Goal: Transaction & Acquisition: Download file/media

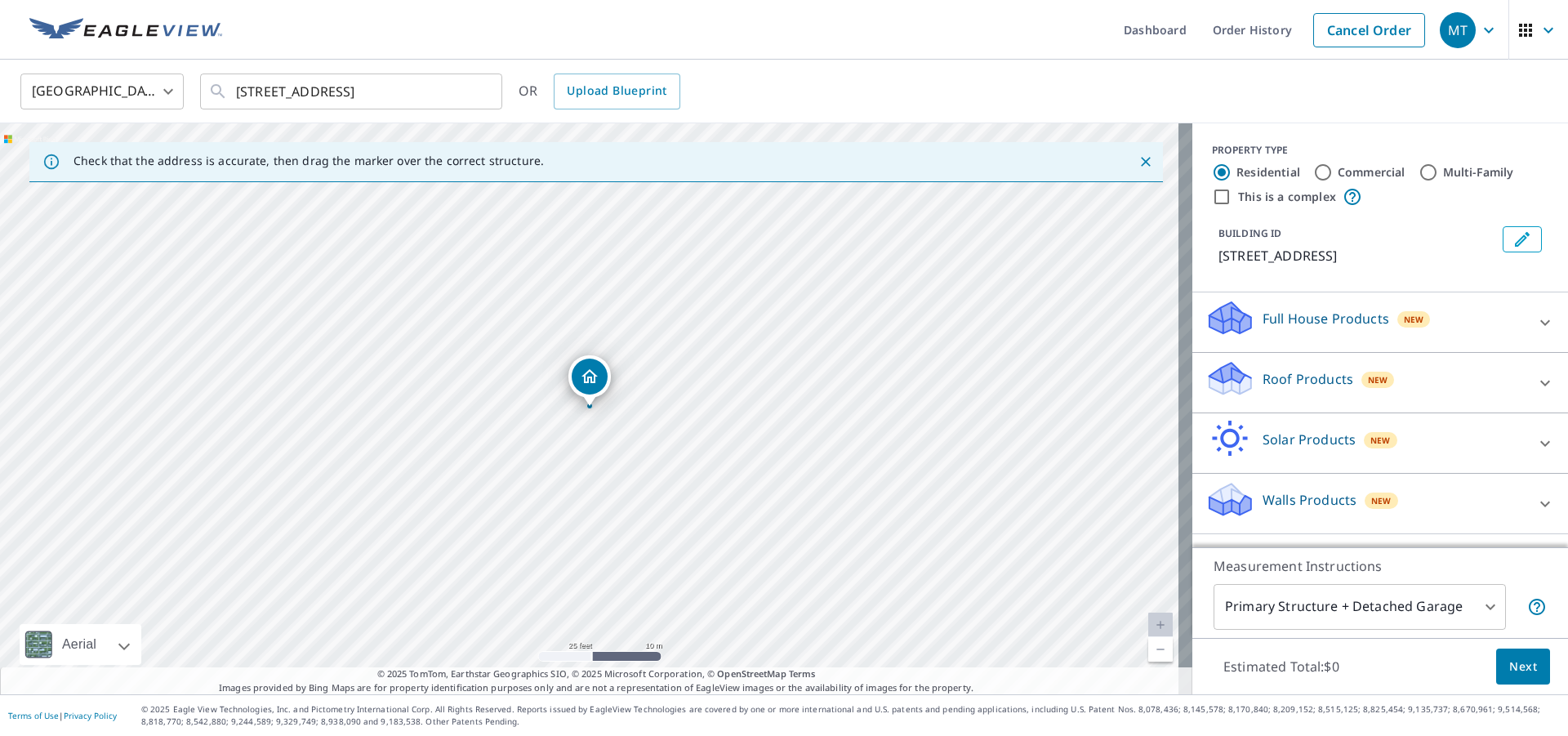
click at [1001, 37] on ul "Dashboard Order History Cancel Order" at bounding box center [832, 30] width 1202 height 60
click at [1149, 33] on link "Dashboard" at bounding box center [1155, 30] width 89 height 60
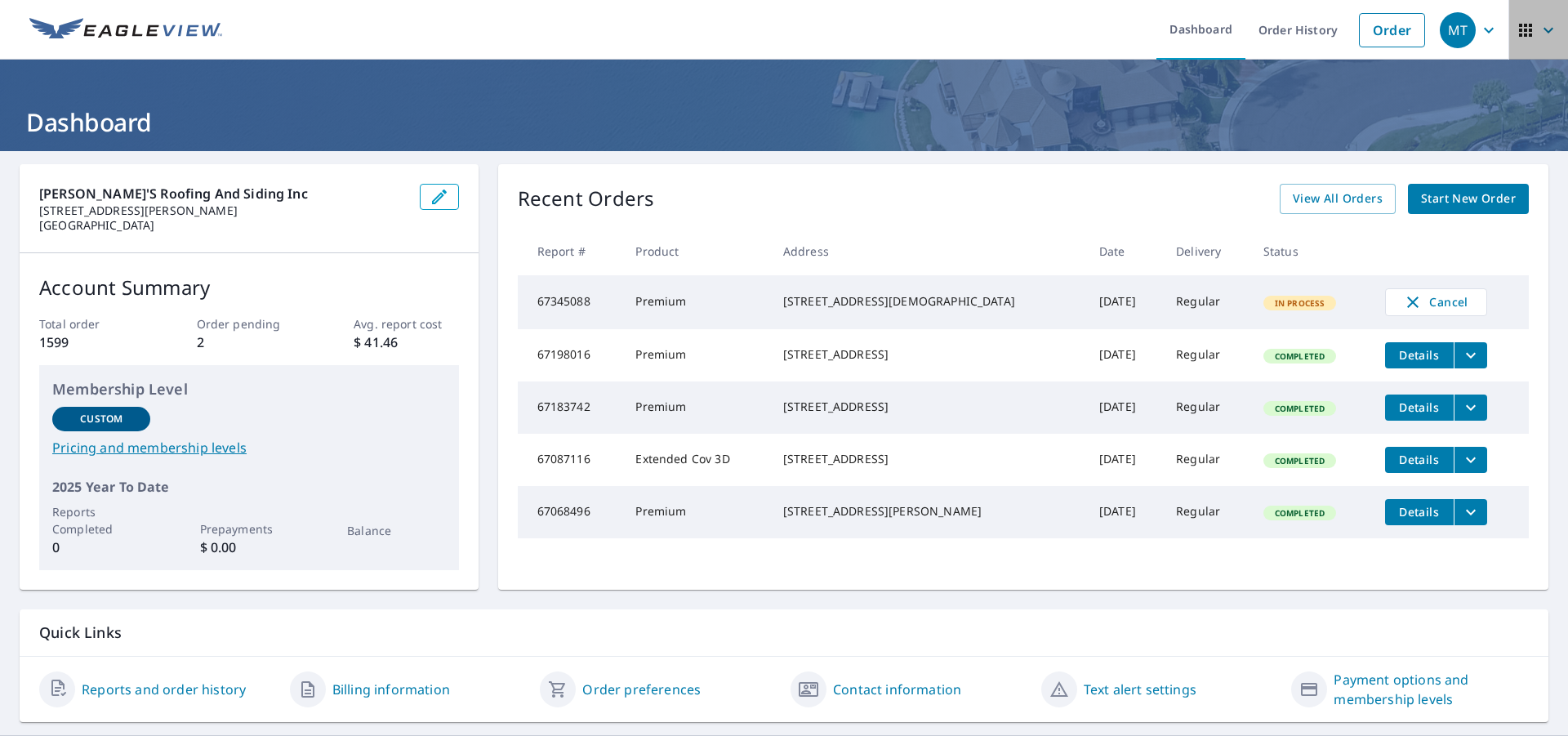
click at [1544, 31] on icon "button" at bounding box center [1548, 30] width 10 height 6
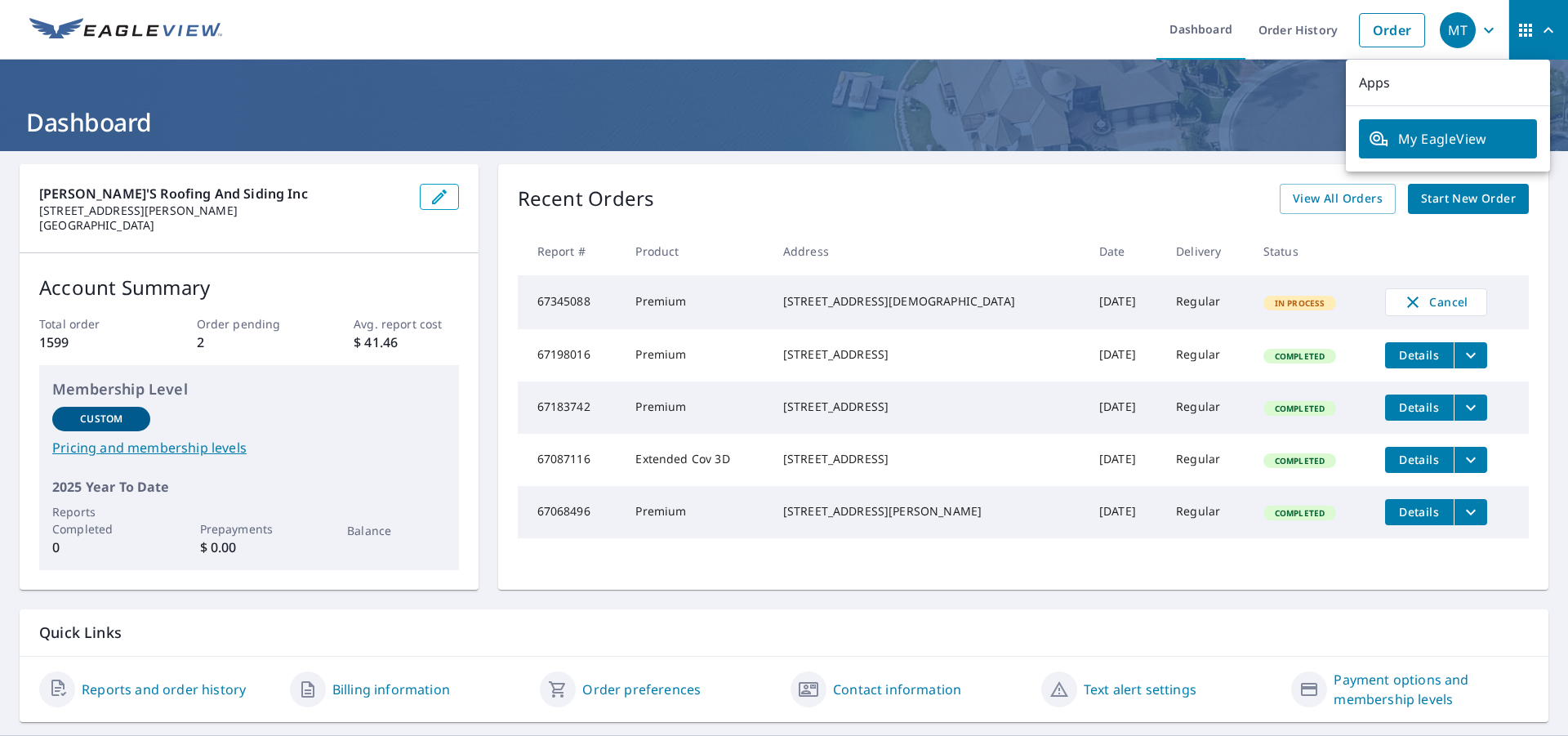
click at [897, 14] on ul "Dashboard Order History Order" at bounding box center [832, 30] width 1202 height 60
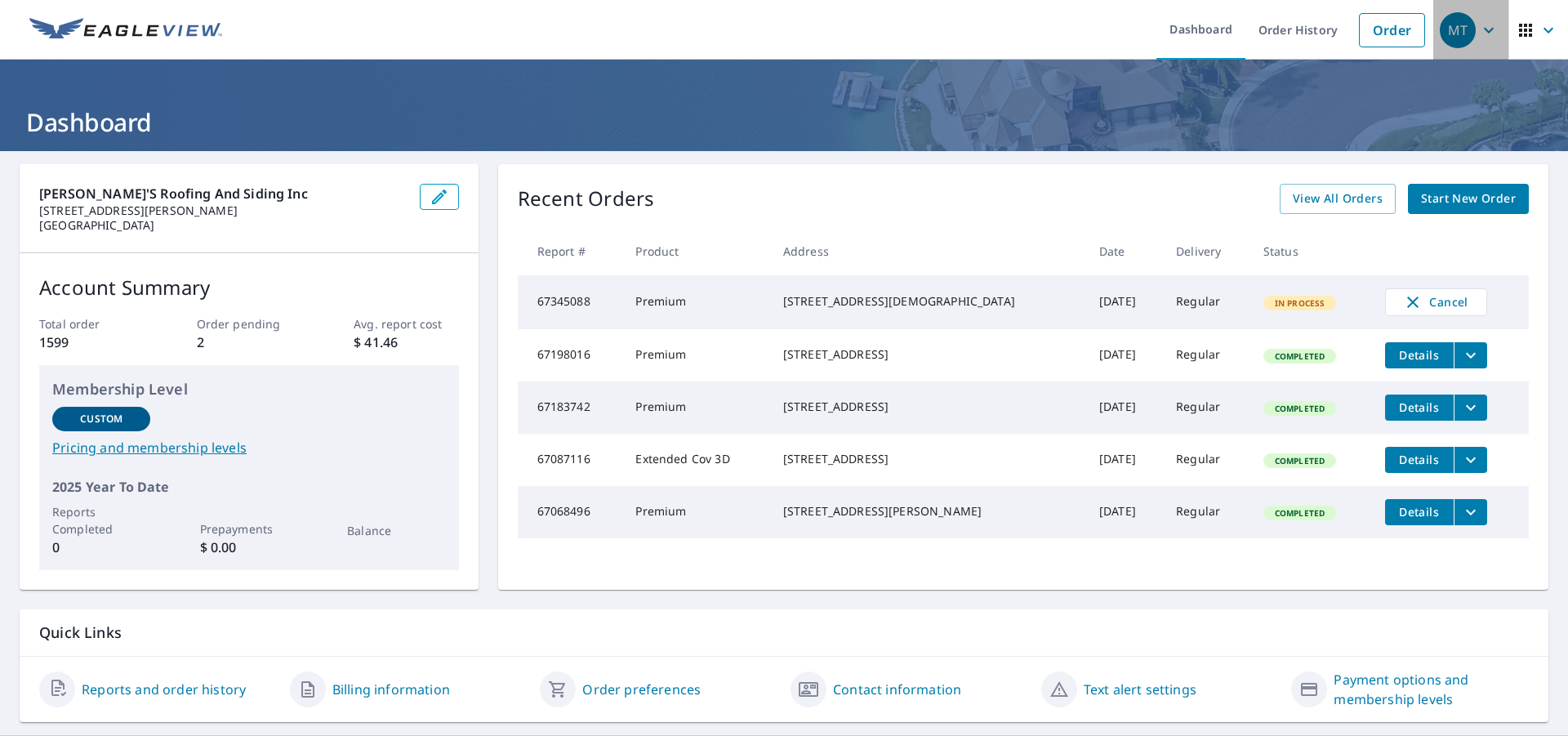
click at [1479, 36] on icon "button" at bounding box center [1488, 30] width 20 height 20
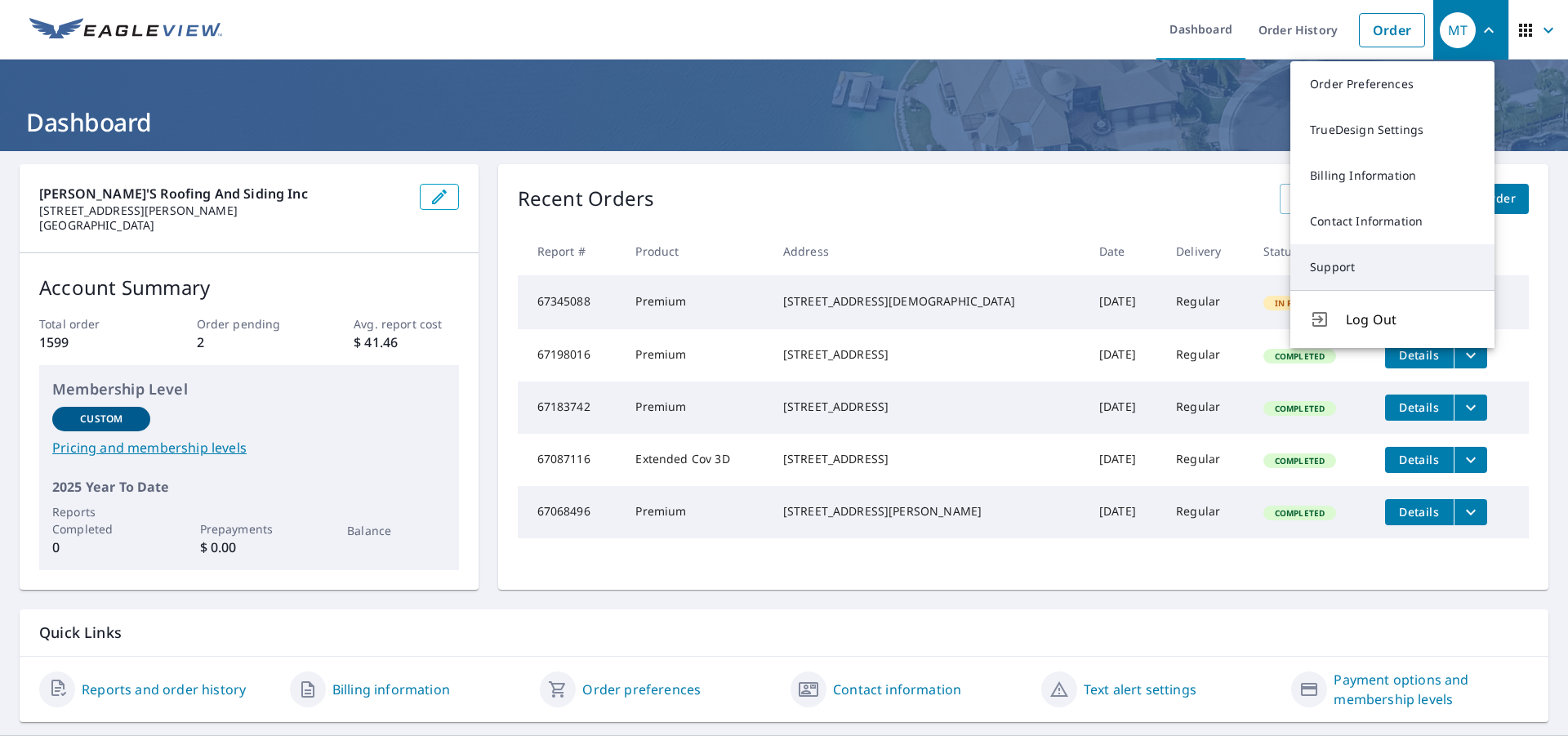
click at [1324, 274] on link "Support" at bounding box center [1393, 267] width 205 height 46
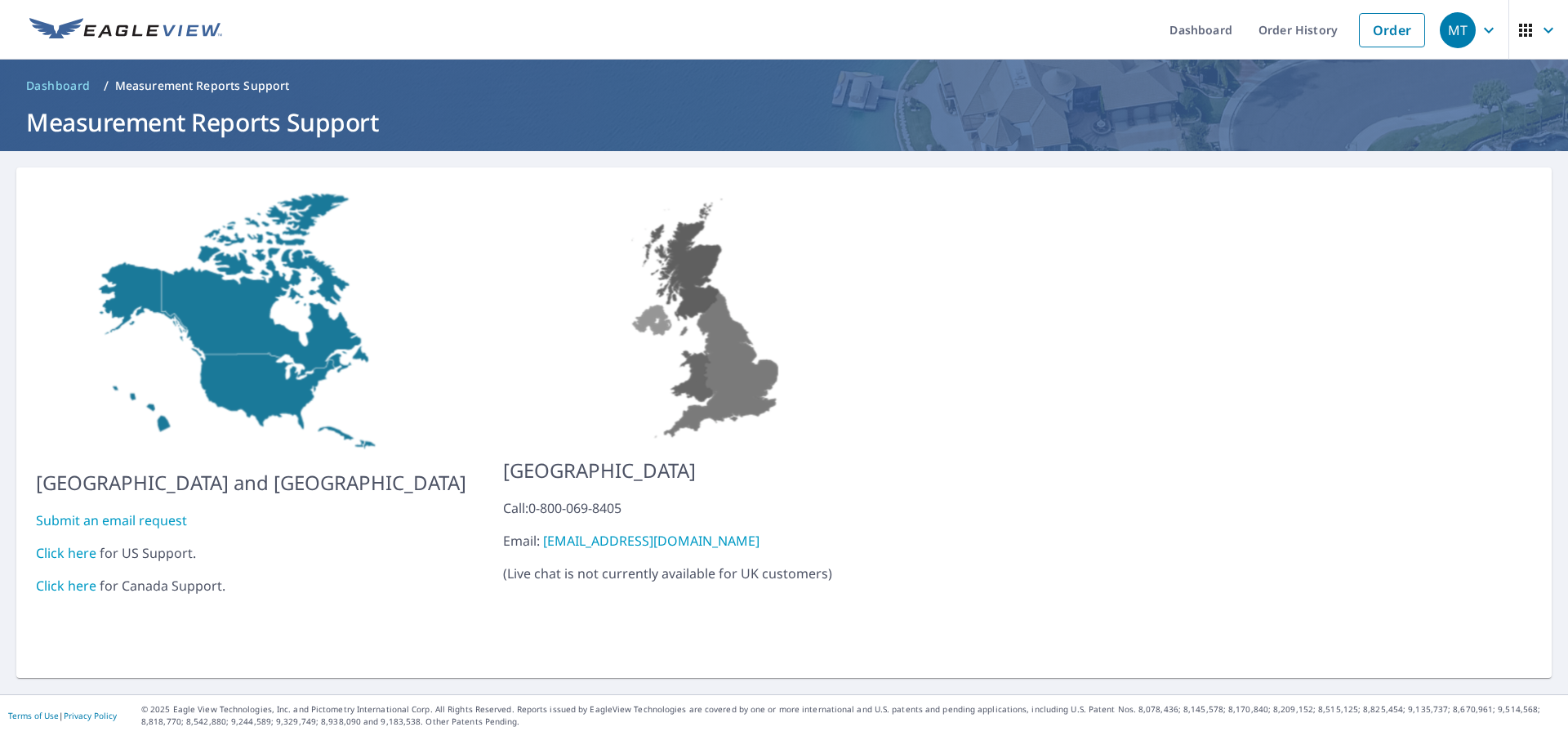
click at [57, 544] on link "Click here" at bounding box center [66, 553] width 60 height 18
click at [1183, 29] on link "Dashboard" at bounding box center [1202, 30] width 89 height 60
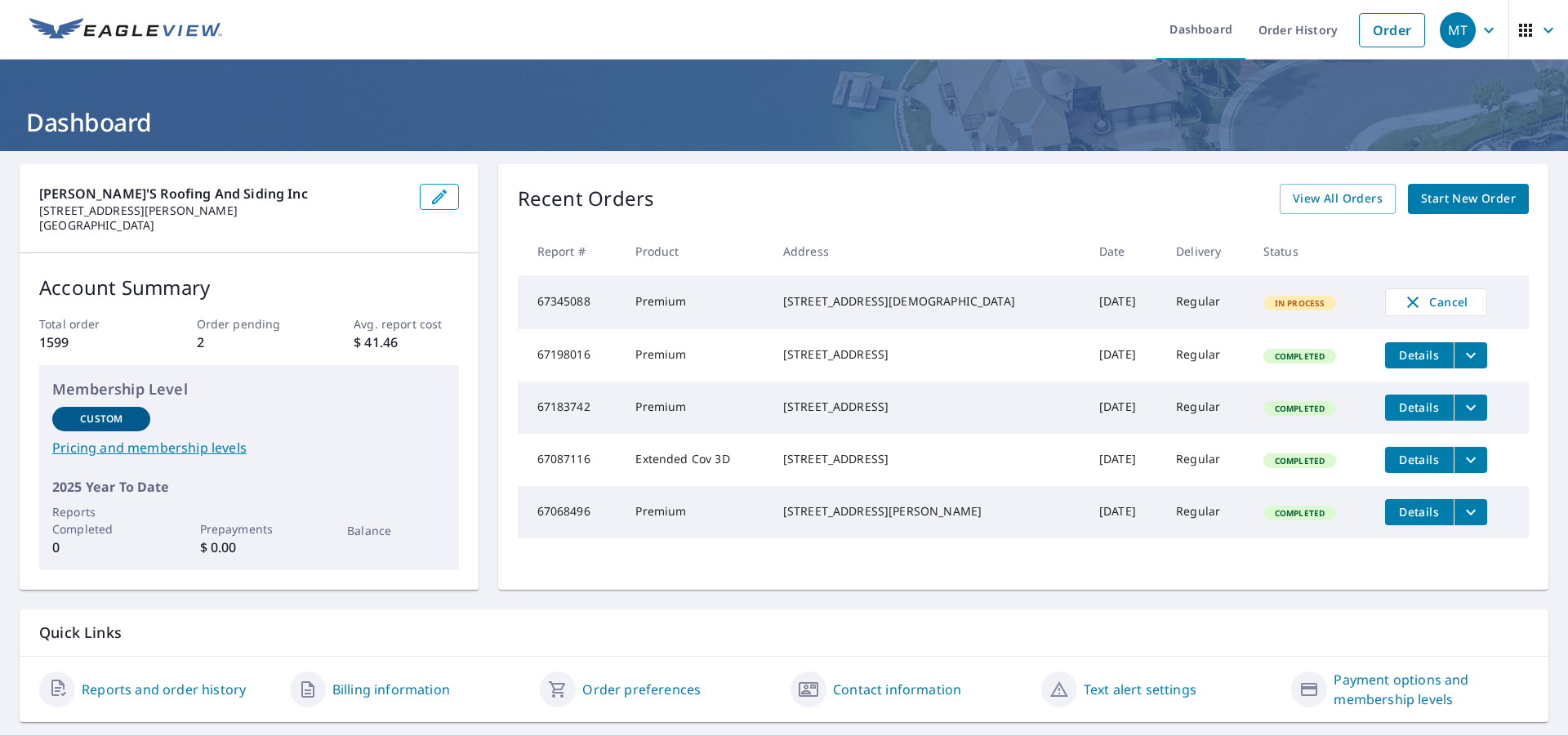
click at [371, 95] on header "Dashboard" at bounding box center [784, 105] width 1568 height 91
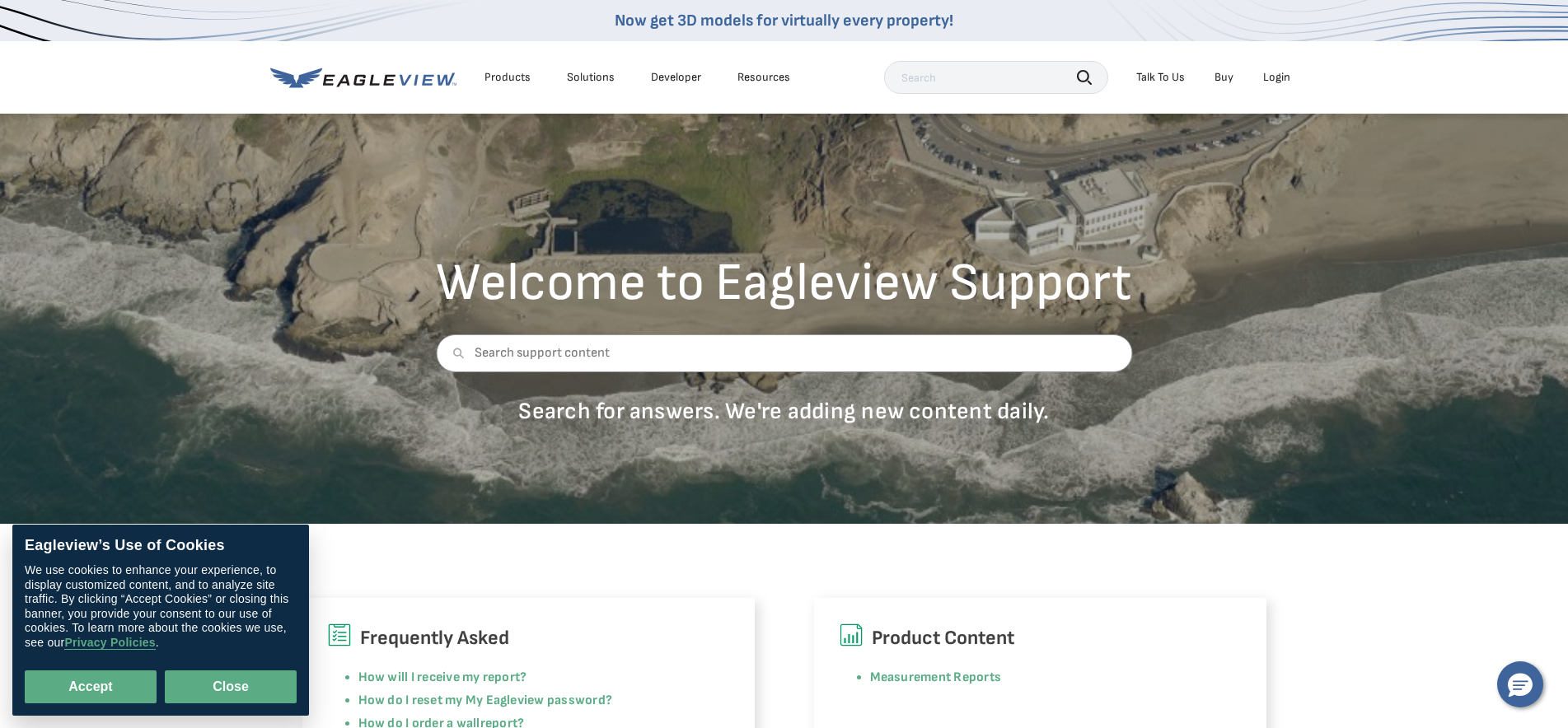
click at [240, 693] on button "Close" at bounding box center [231, 687] width 132 height 33
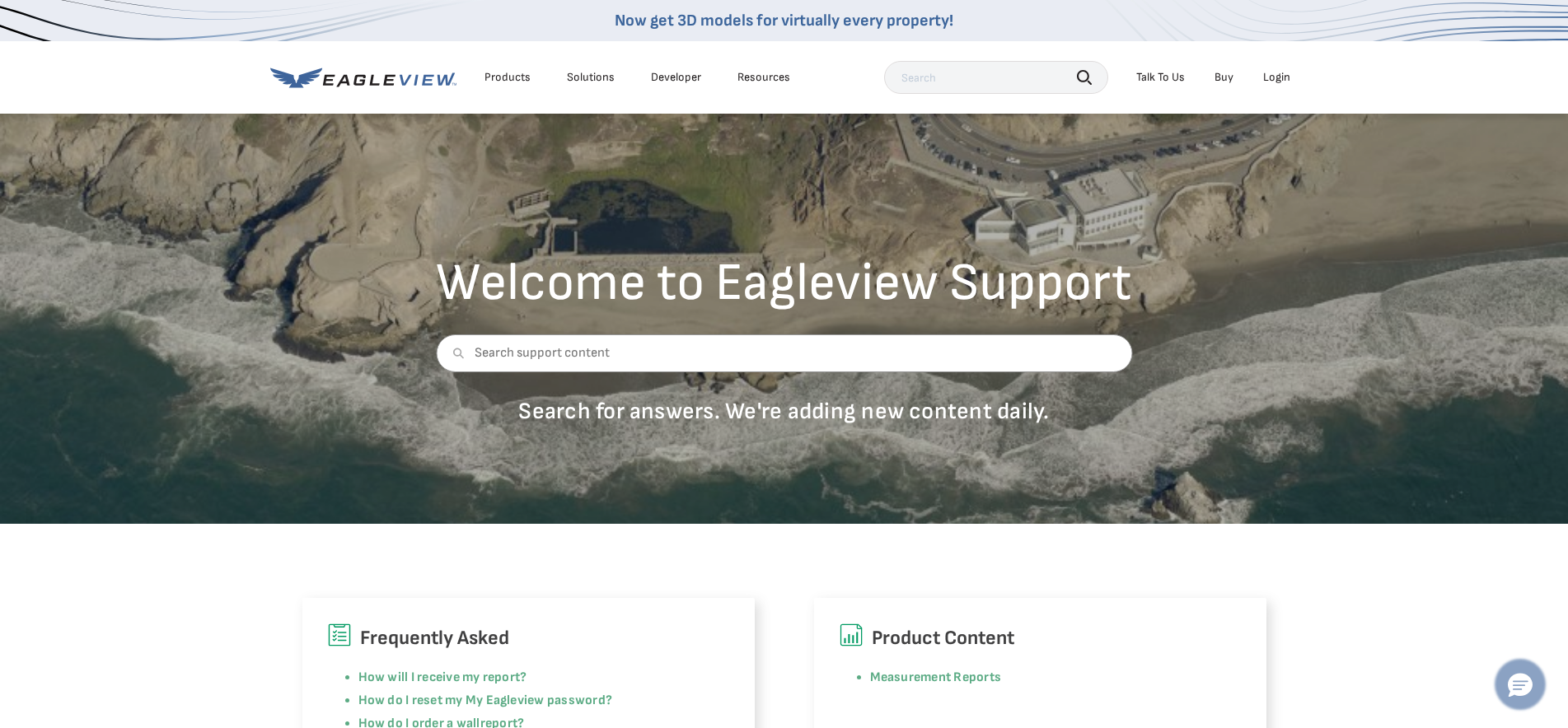
click at [1513, 690] on icon "Hello, have a question? Let’s chat." at bounding box center [1520, 685] width 24 height 23
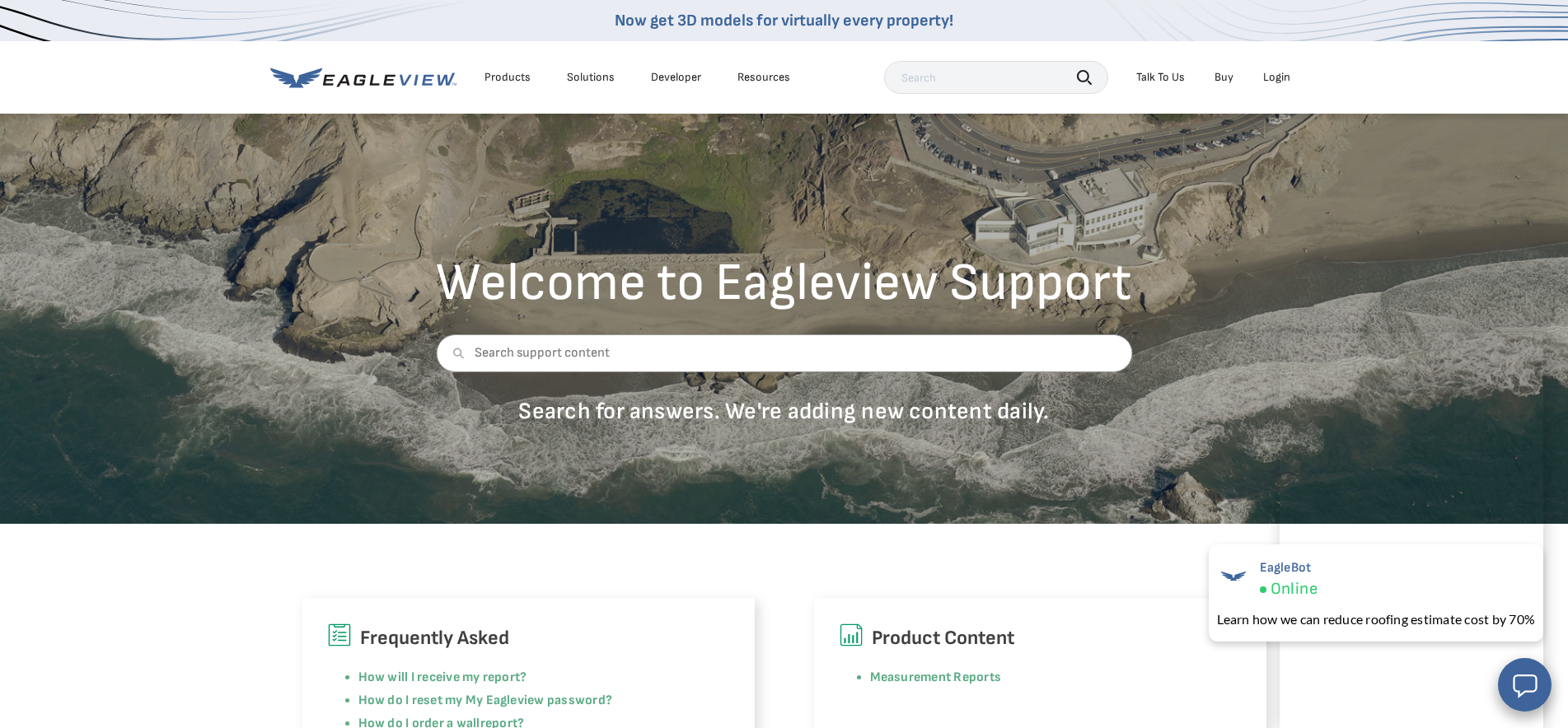
click at [1177, 640] on h6 "Product Content" at bounding box center [1040, 638] width 403 height 31
click at [1180, 664] on div "Product Content Measurement Reports" at bounding box center [1041, 691] width 452 height 186
click at [1539, 557] on span "×" at bounding box center [1539, 554] width 9 height 17
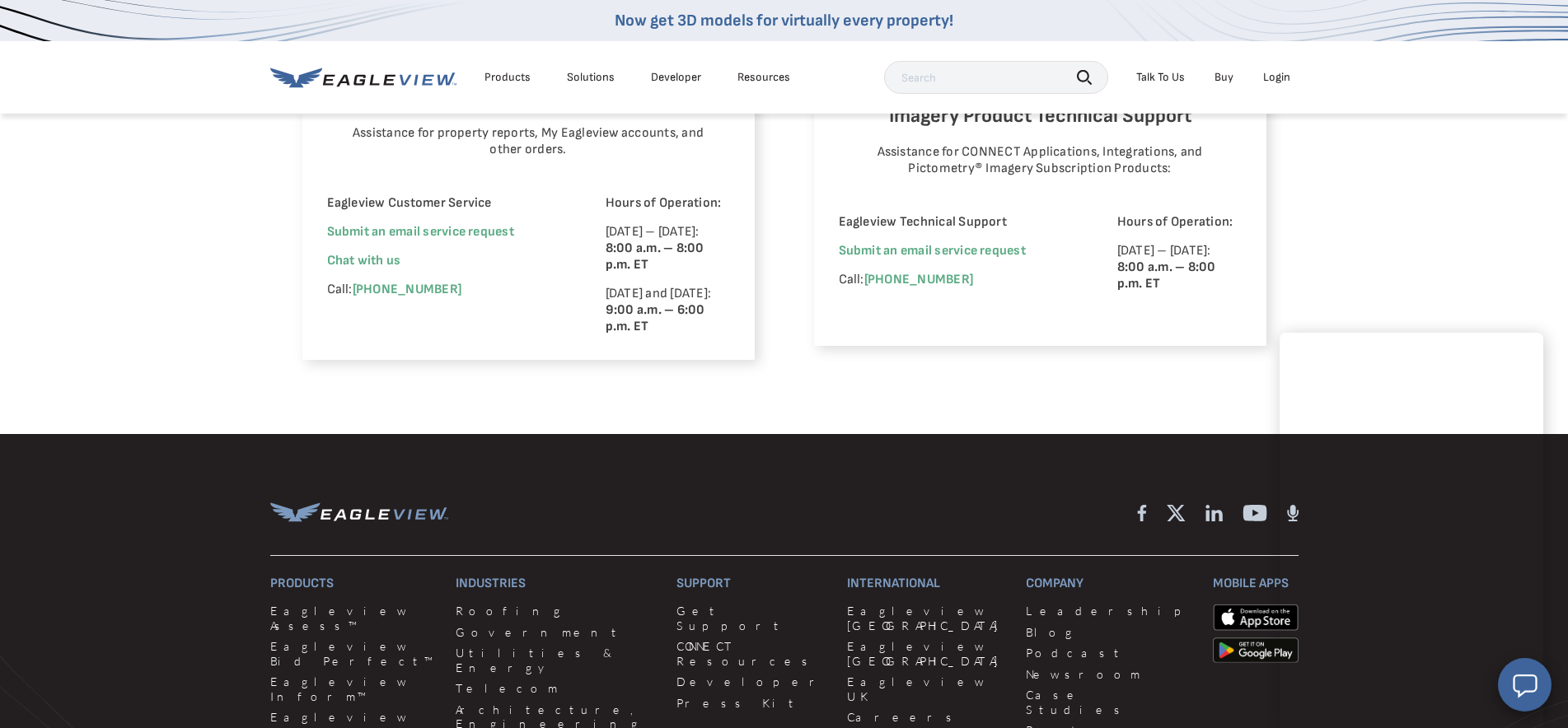
scroll to position [1174, 0]
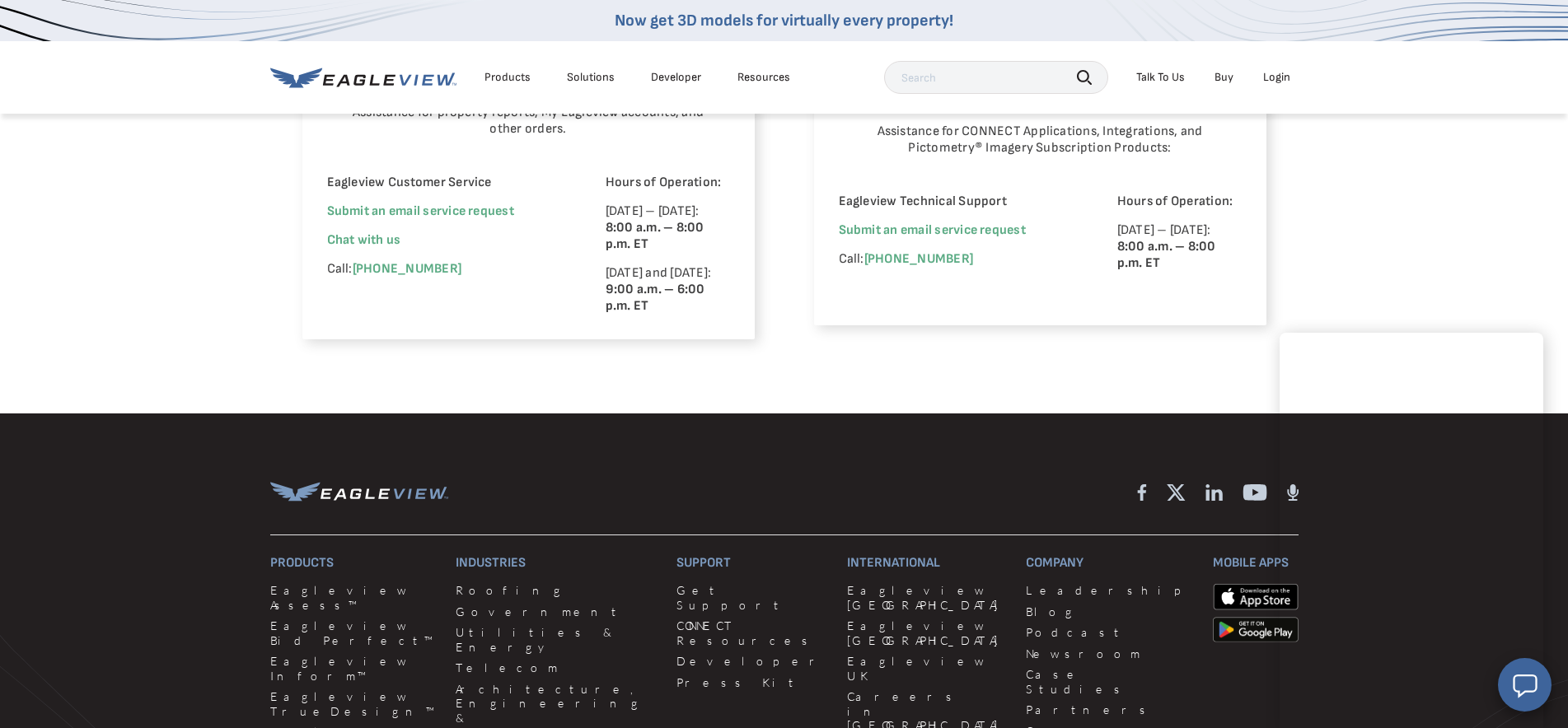
click at [215, 206] on div "Eagleview Property Reports Place a new order Check your report status in Order …" at bounding box center [784, 12] width 1568 height 803
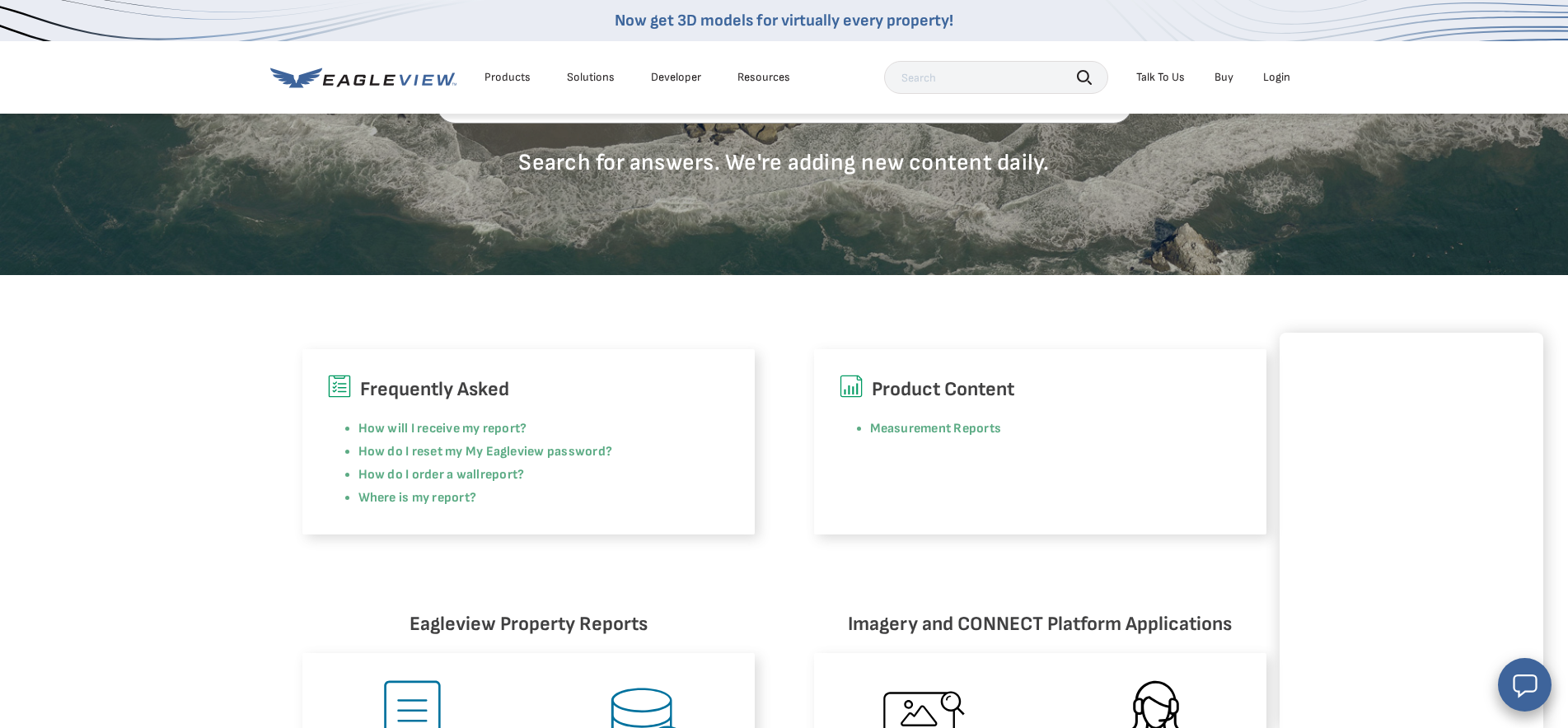
scroll to position [0, 0]
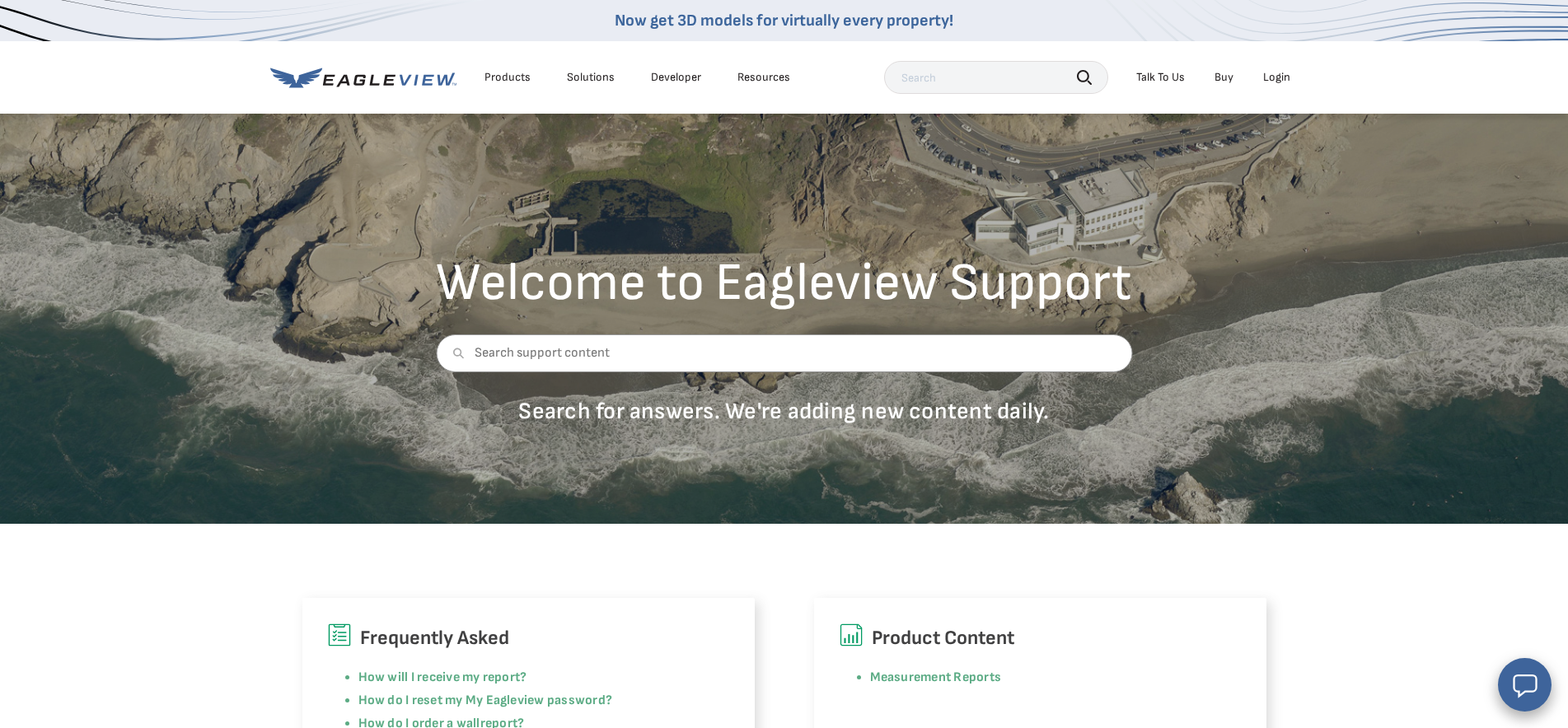
click at [1160, 83] on div "Talk To Us" at bounding box center [1161, 78] width 49 height 15
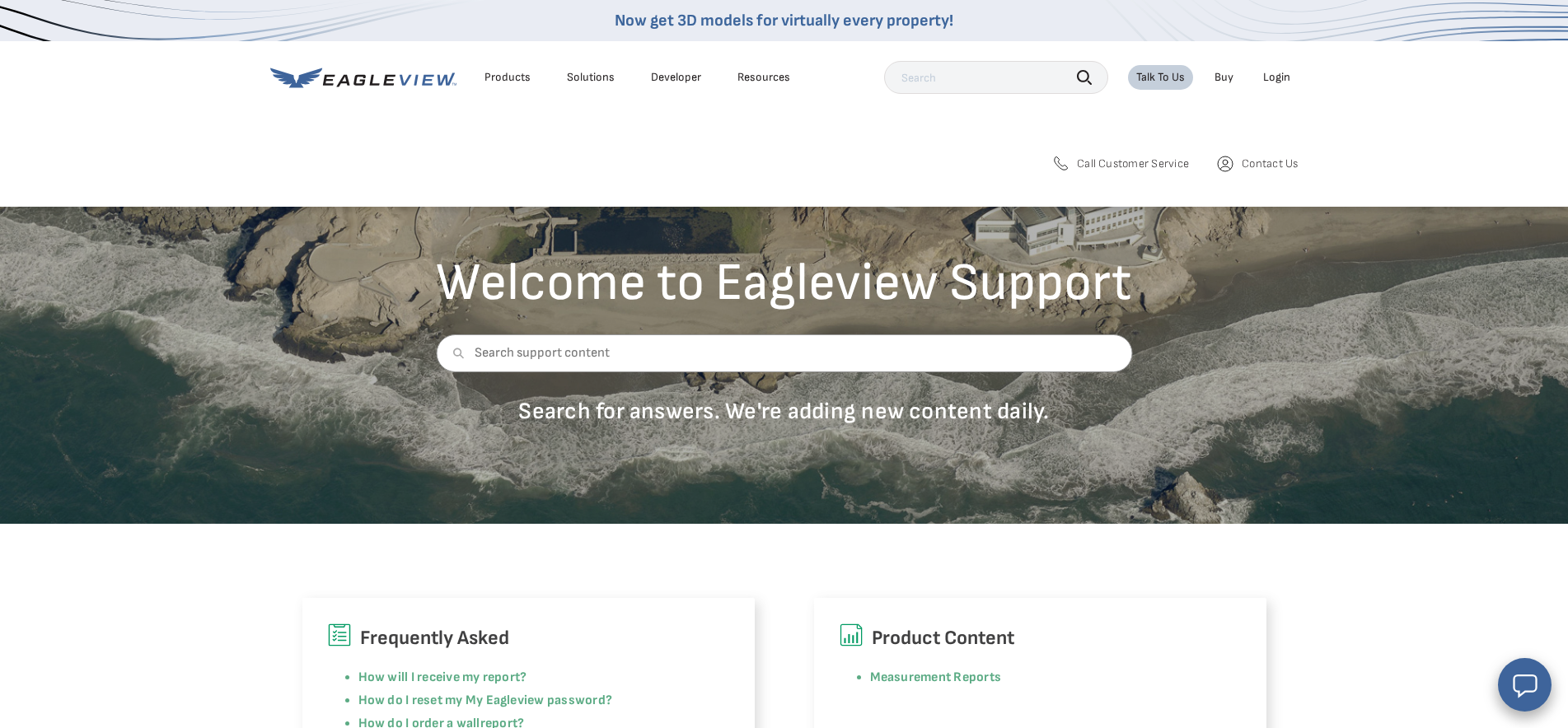
click at [1134, 164] on span "Call Customer Service" at bounding box center [1133, 164] width 112 height 15
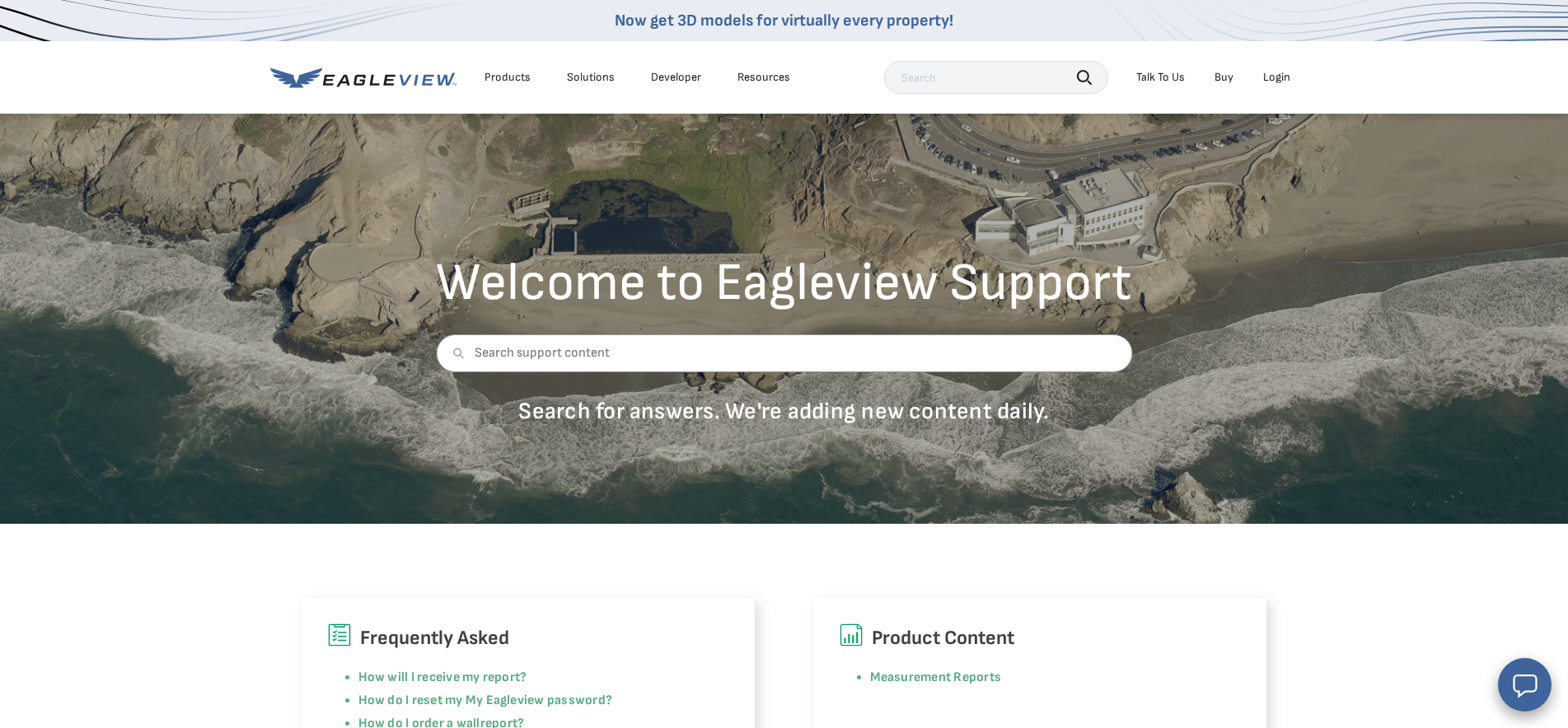
click at [388, 79] on icon at bounding box center [388, 79] width 12 height 10
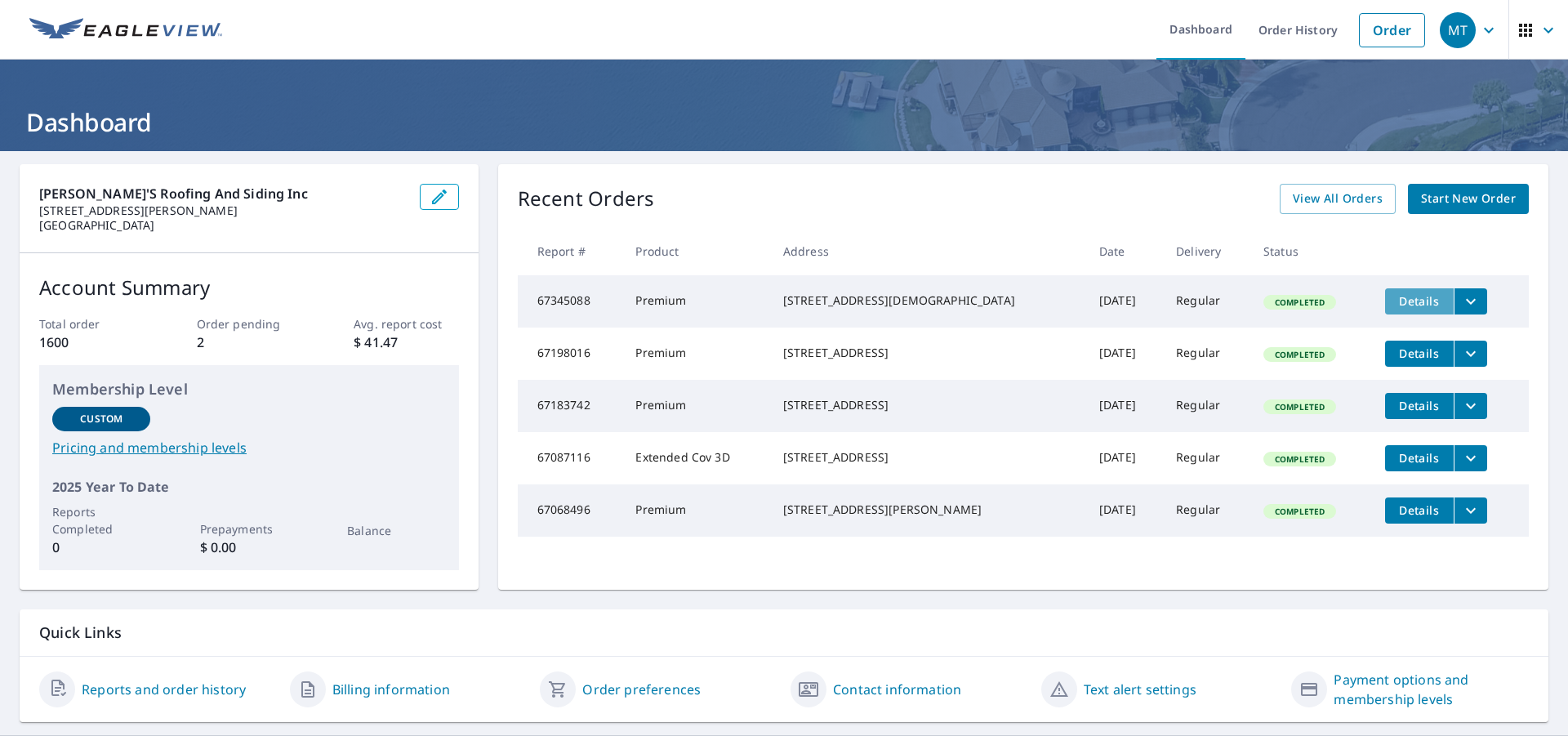
click at [1395, 299] on span "Details" at bounding box center [1419, 301] width 49 height 16
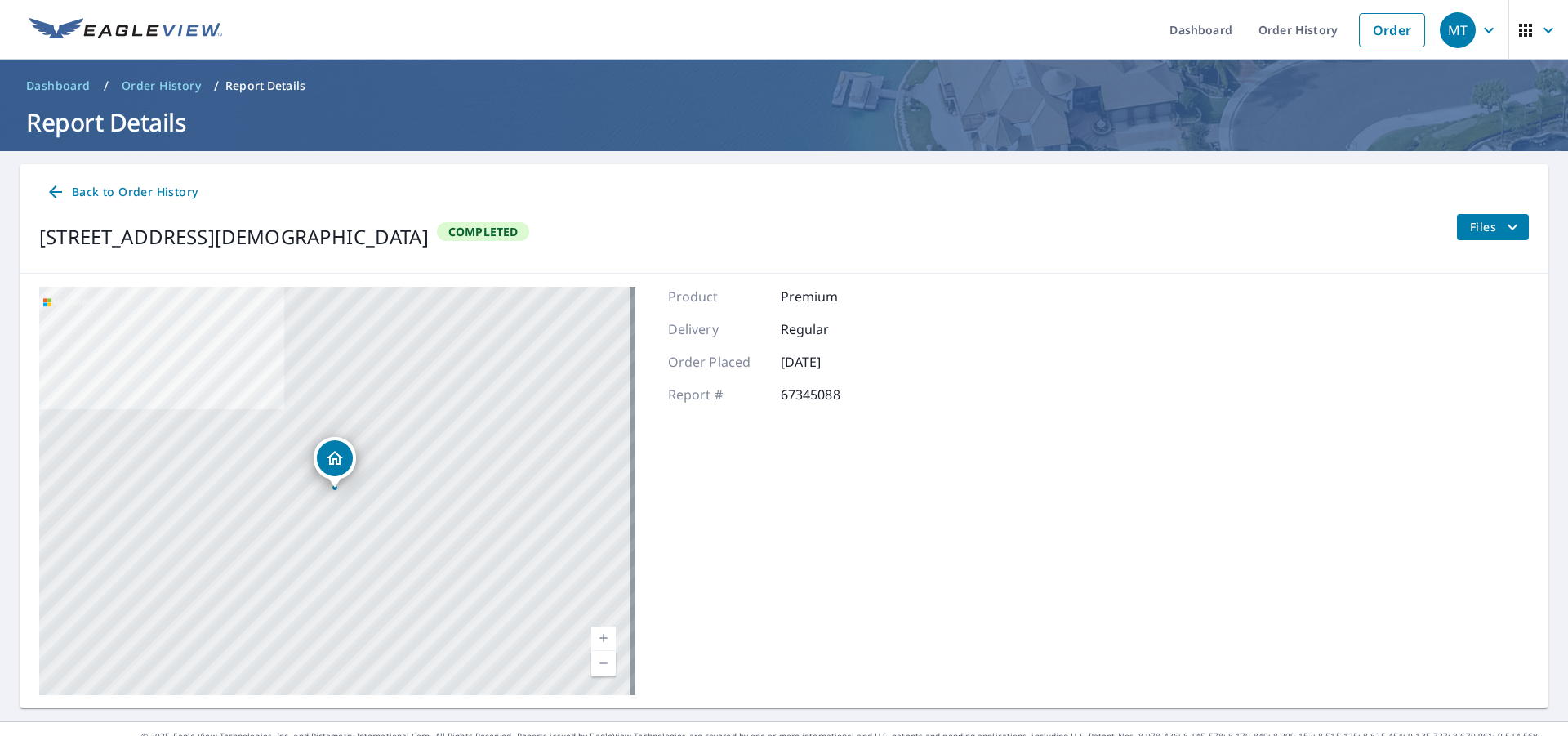
click at [789, 582] on div "Product Premium Delivery Regular Order Placed Sep 09, 2025 Report # 67345088" at bounding box center [773, 490] width 211 height 408
click at [114, 193] on span "Back to Order History" at bounding box center [121, 193] width 152 height 20
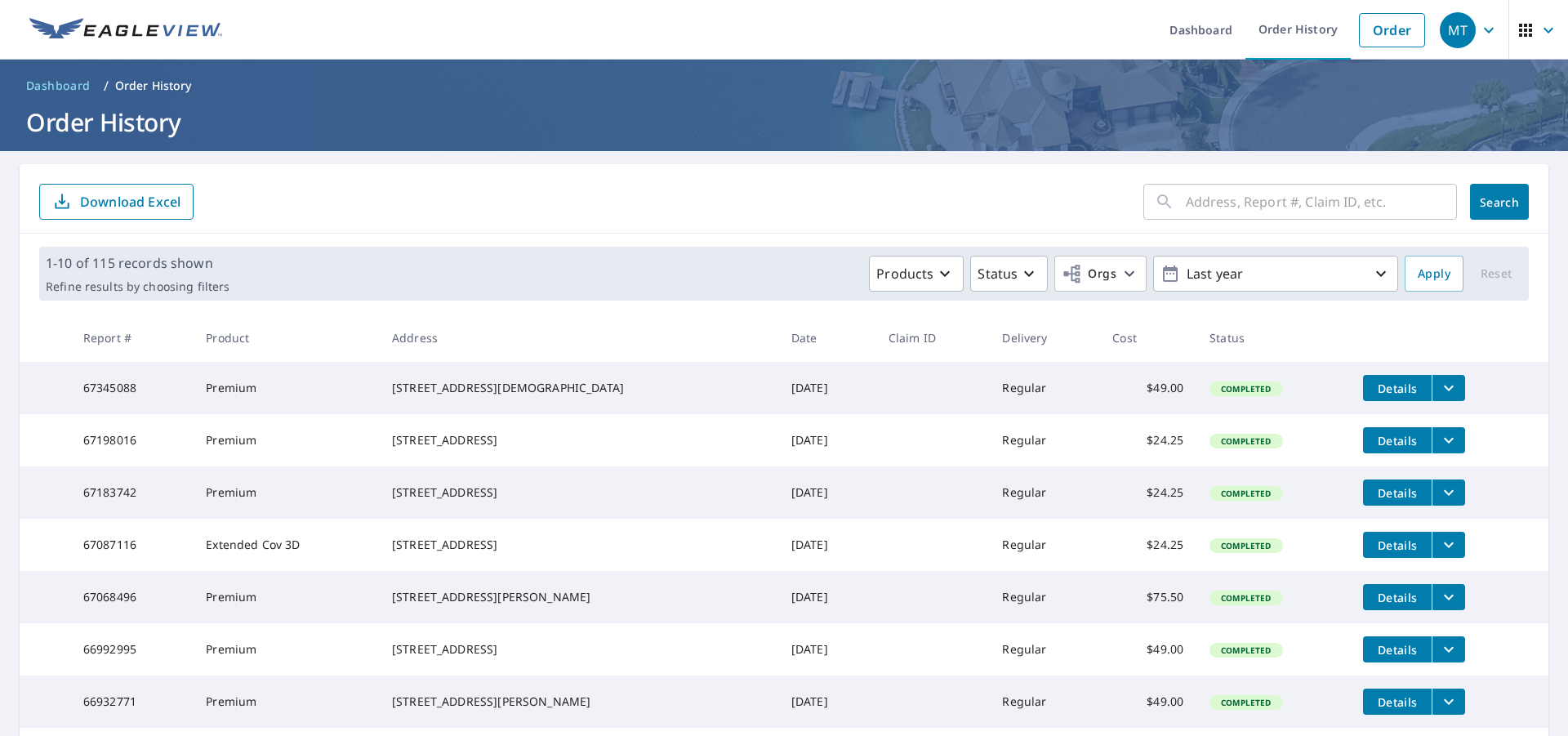
click at [1439, 393] on icon "filesDropdownBtn-67345088" at bounding box center [1448, 388] width 20 height 20
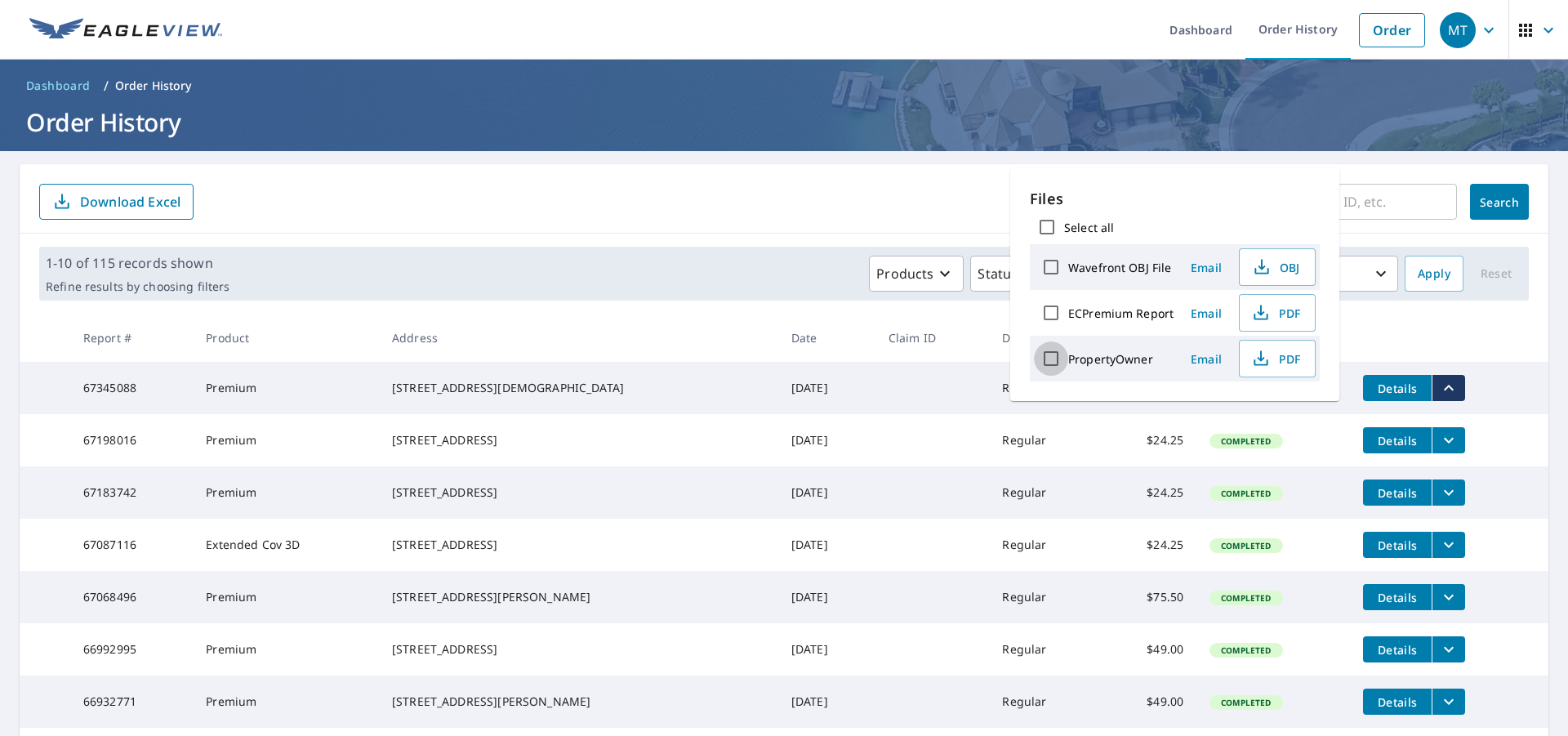
click at [1051, 363] on input "PropertyOwner" at bounding box center [1051, 358] width 34 height 34
checkbox input "true"
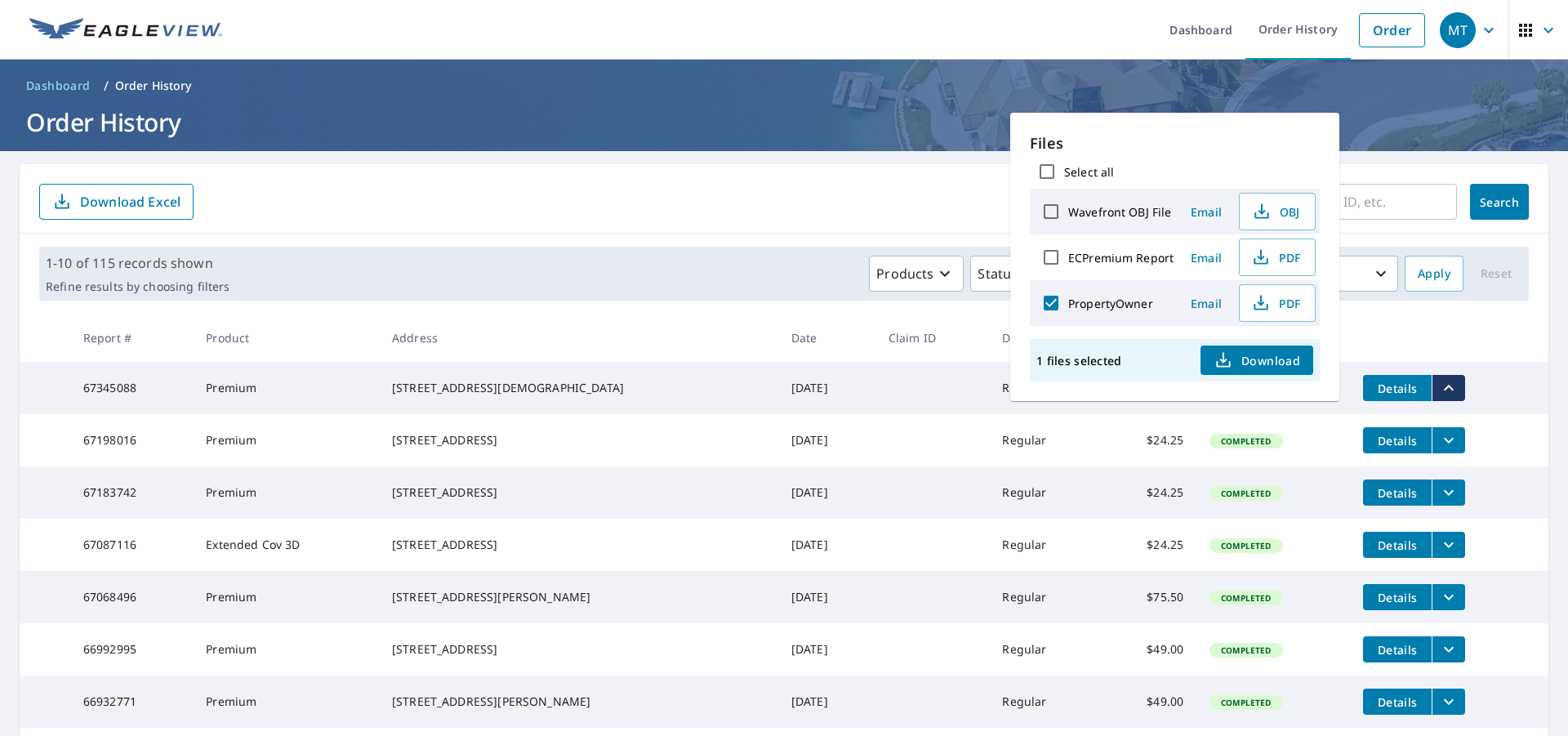
click at [1049, 255] on input "ECPremium Report" at bounding box center [1051, 257] width 34 height 34
checkbox input "true"
click at [1050, 212] on input "Wavefront OBJ File" at bounding box center [1051, 211] width 34 height 34
checkbox input "true"
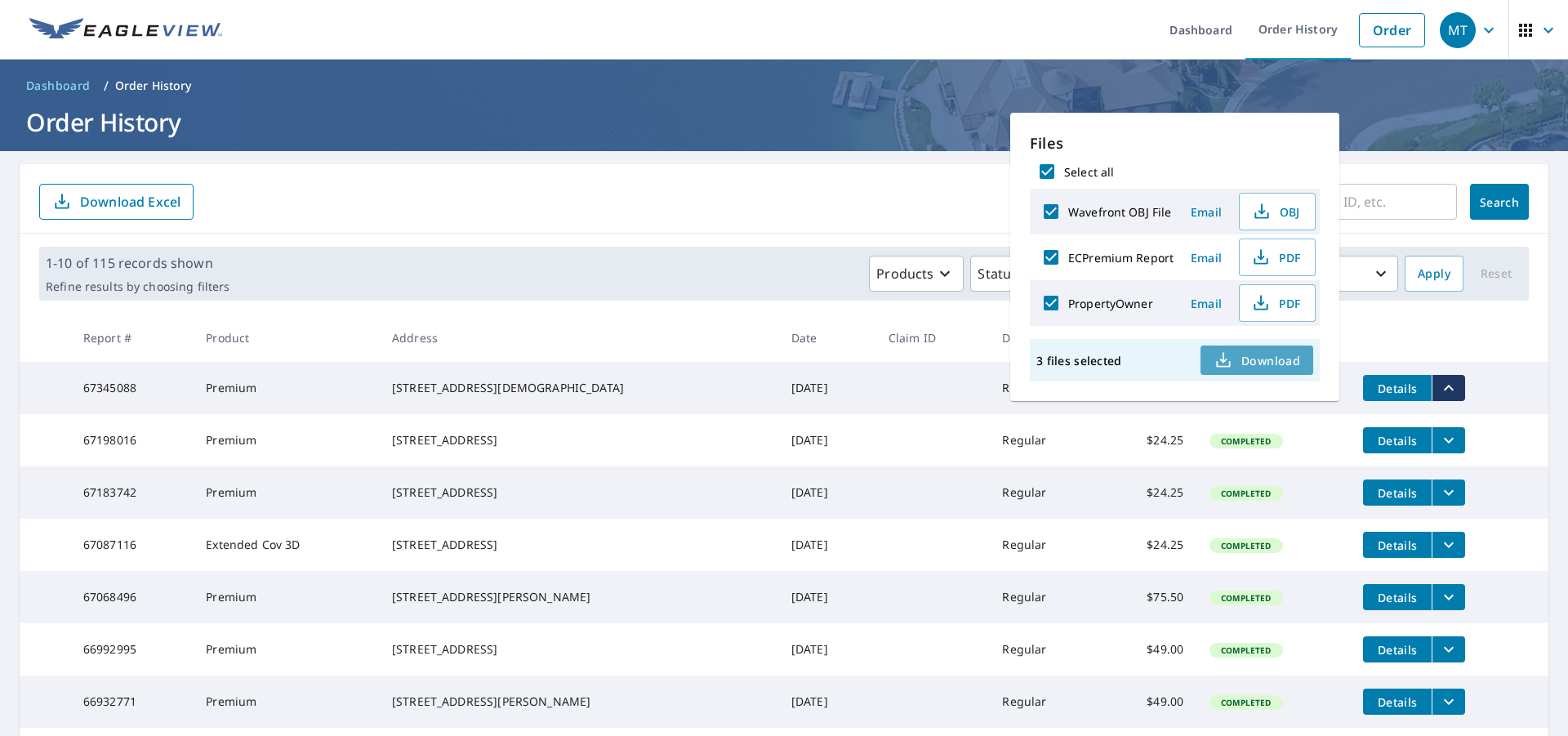
click at [1260, 361] on span "Download" at bounding box center [1256, 360] width 86 height 20
click at [811, 198] on form "​ Search Download Excel" at bounding box center [784, 202] width 1490 height 36
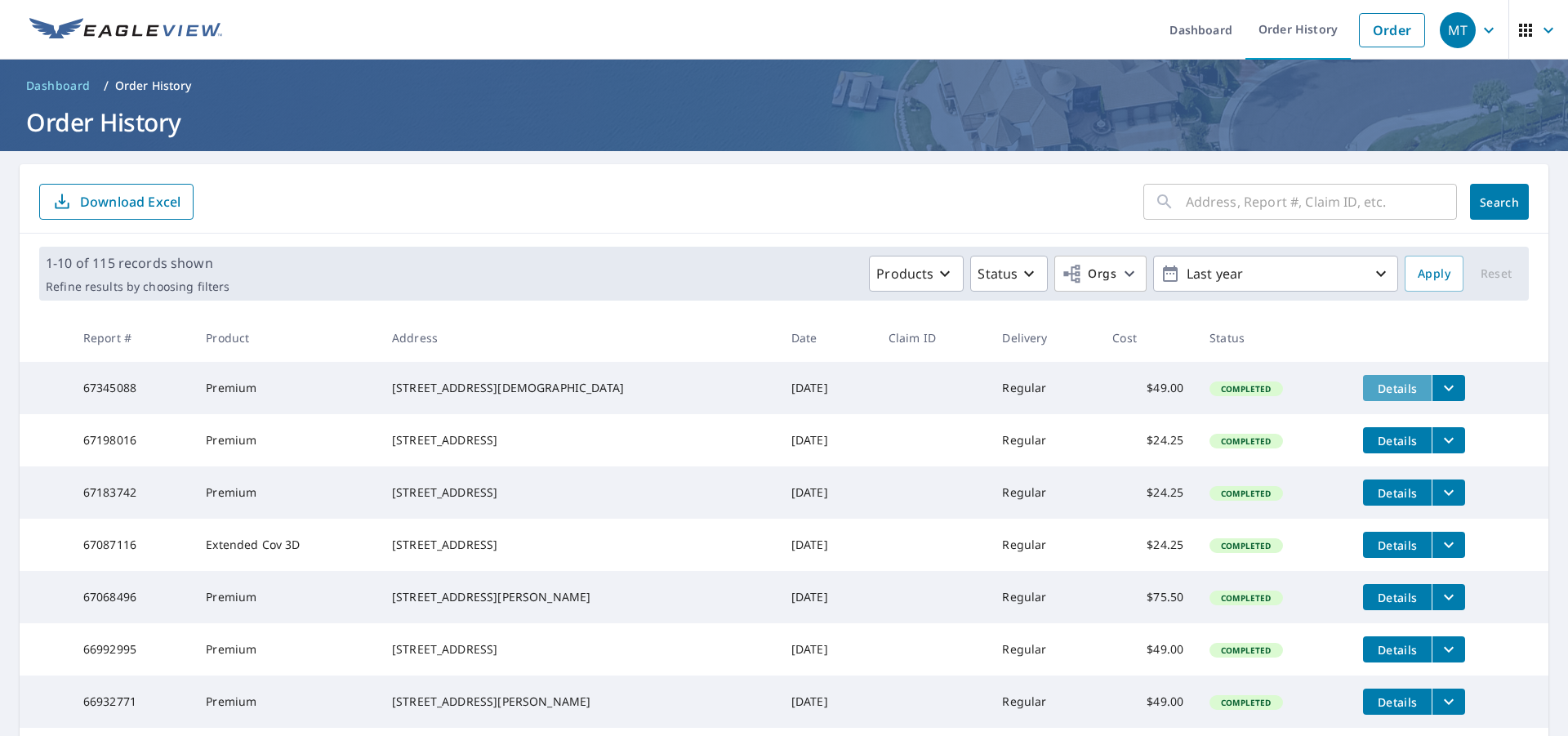
click at [1375, 394] on span "Details" at bounding box center [1397, 388] width 49 height 16
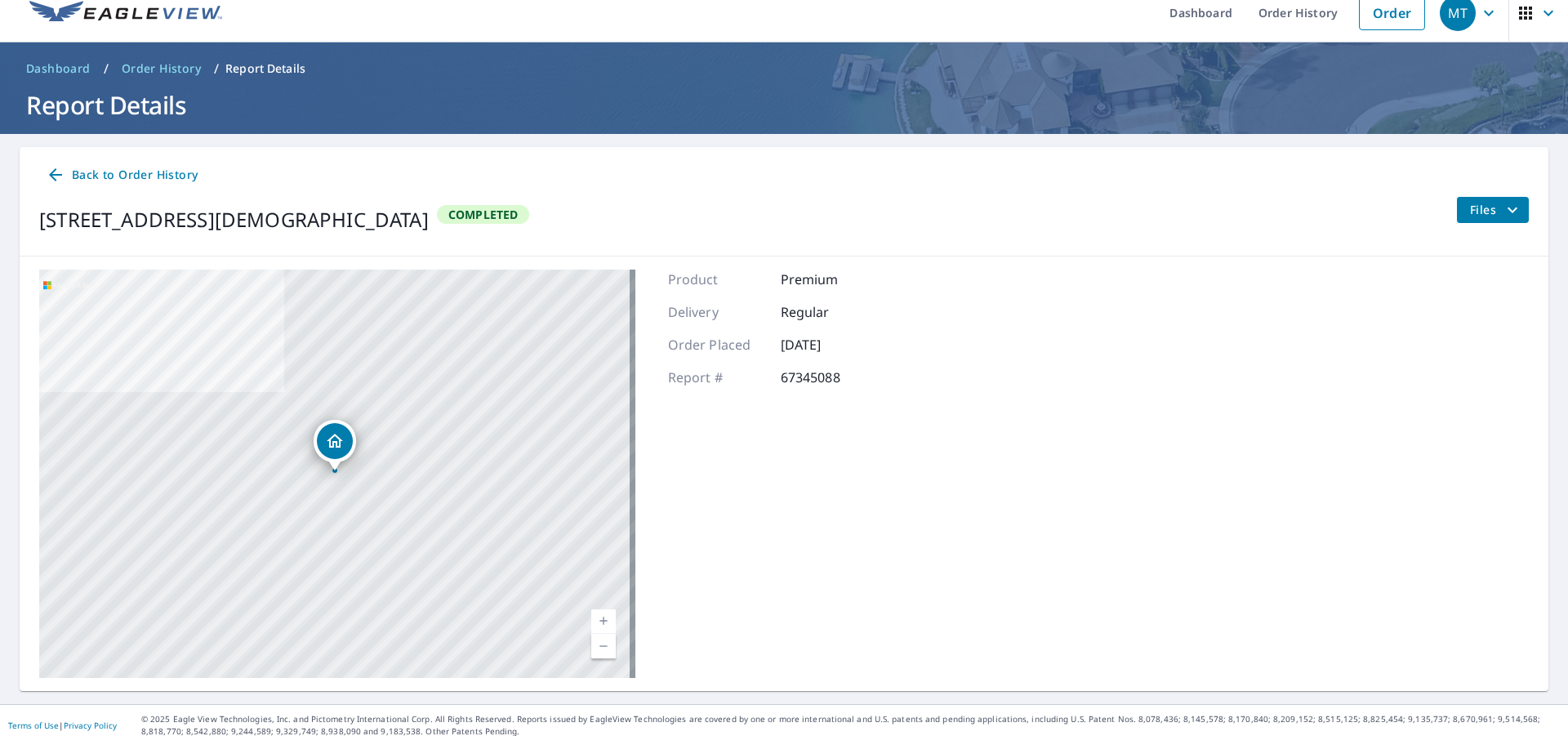
scroll to position [27, 0]
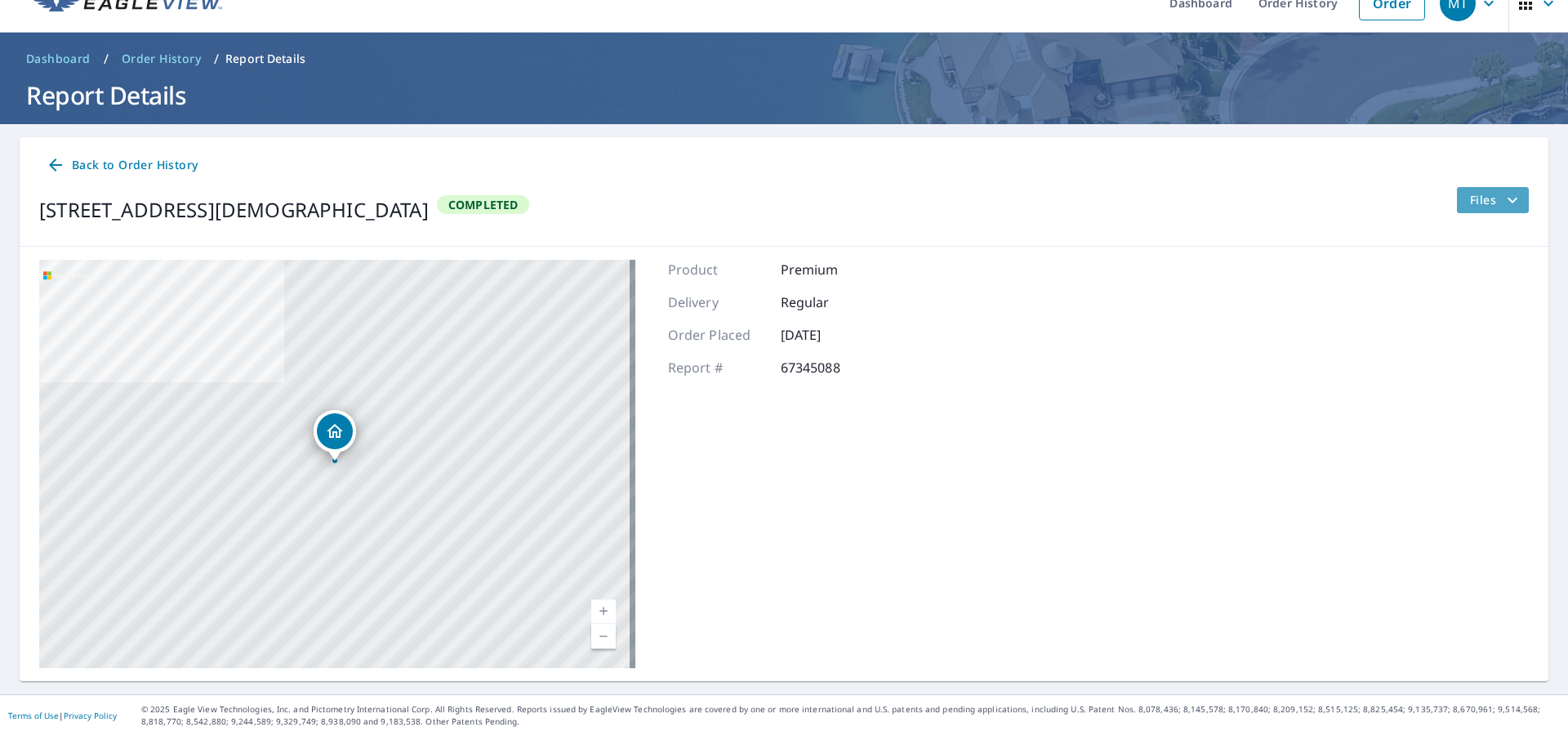
click at [1470, 201] on span "Files" at bounding box center [1496, 200] width 52 height 20
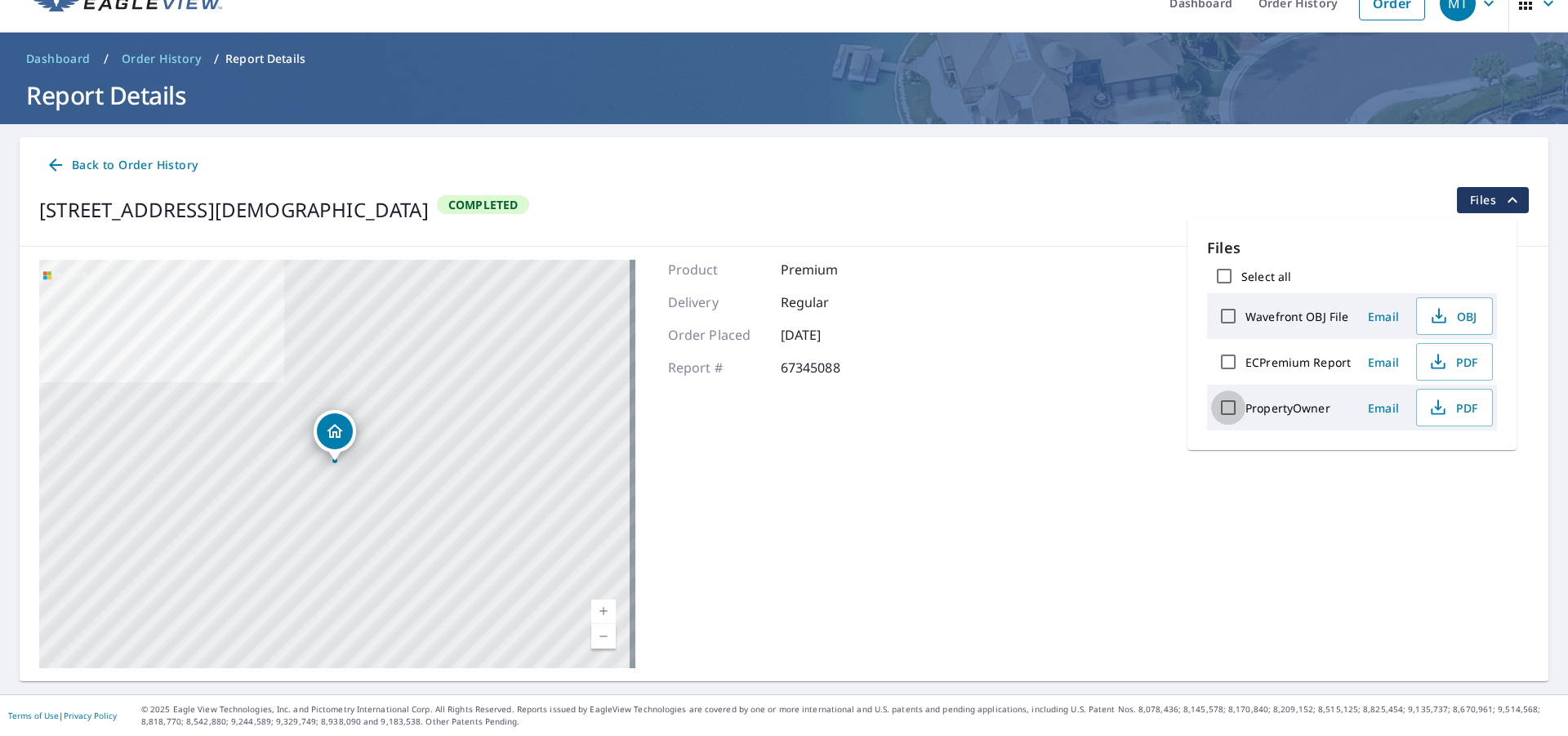
click at [1230, 403] on input "PropertyOwner" at bounding box center [1228, 408] width 34 height 34
click at [1425, 462] on span "Download" at bounding box center [1434, 464] width 86 height 20
click at [1228, 411] on input "PropertyOwner" at bounding box center [1228, 408] width 34 height 34
checkbox input "false"
click at [1230, 366] on input "ECPremium Report" at bounding box center [1228, 362] width 34 height 34
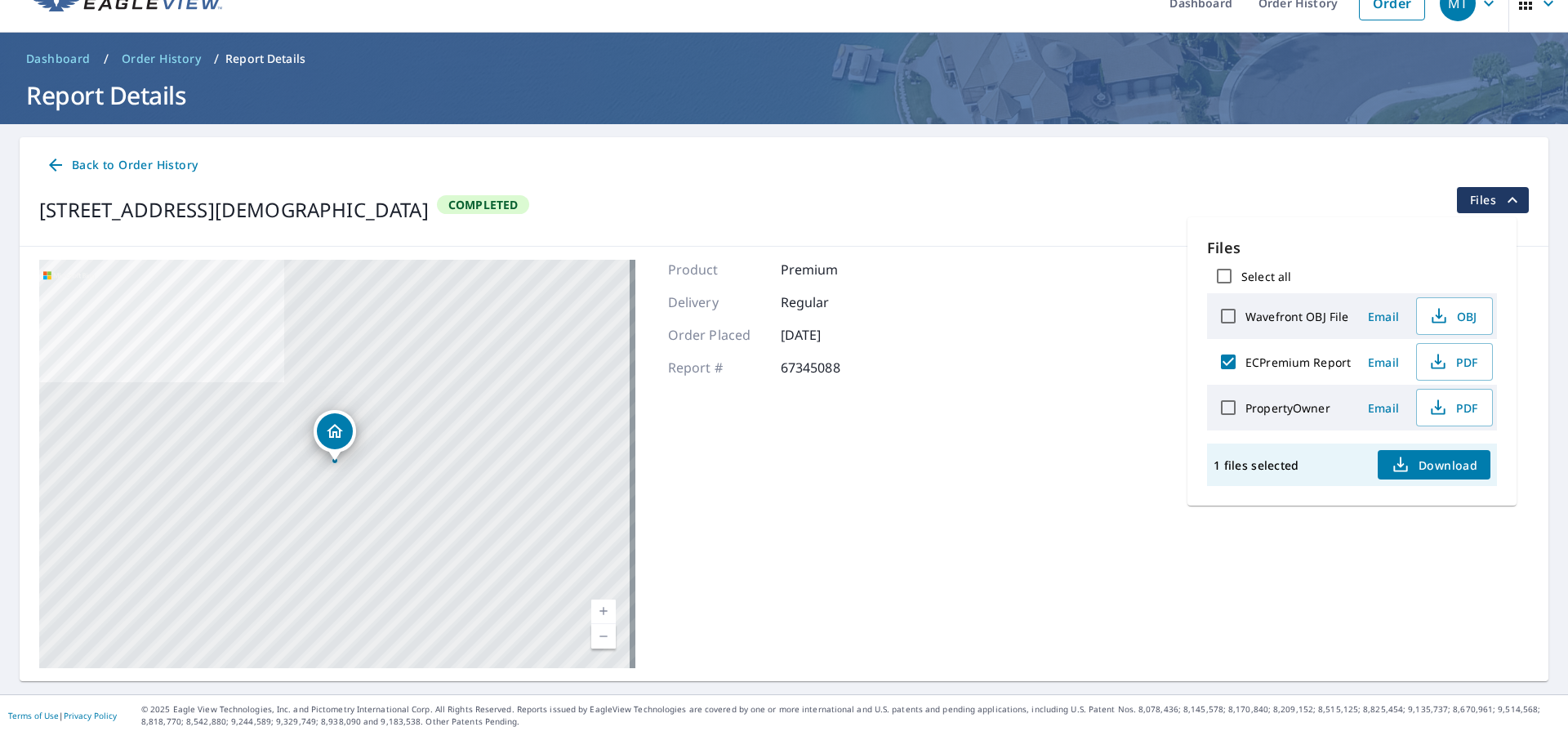
click at [1444, 463] on span "Download" at bounding box center [1434, 464] width 86 height 20
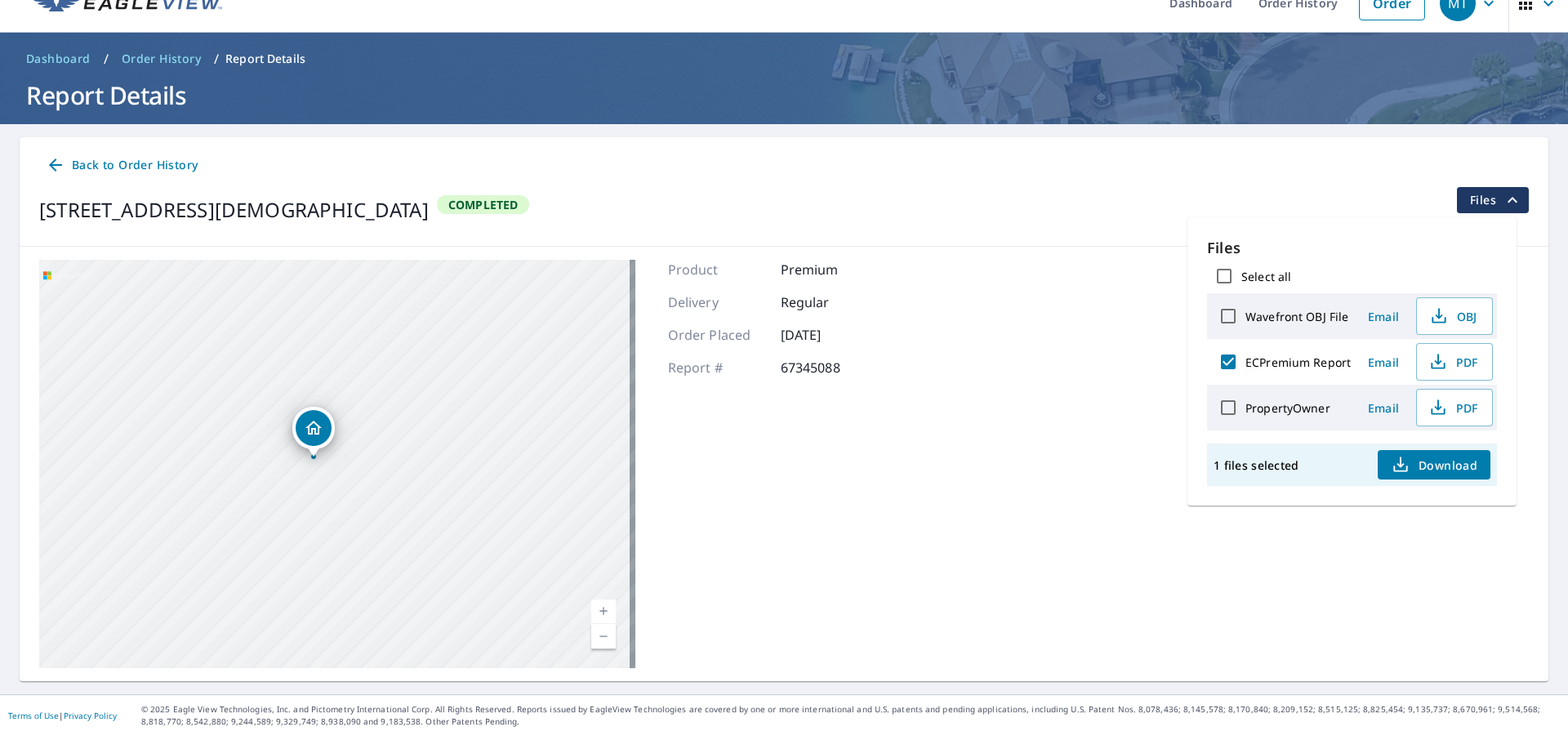
drag, startPoint x: 211, startPoint y: 374, endPoint x: 451, endPoint y: 516, distance: 278.9
click at [451, 516] on div "1019 Huguenot Hundred Ct Midlothian, VA 23113" at bounding box center [337, 463] width 596 height 408
click at [1229, 365] on input "ECPremium Report" at bounding box center [1228, 362] width 34 height 34
checkbox input "false"
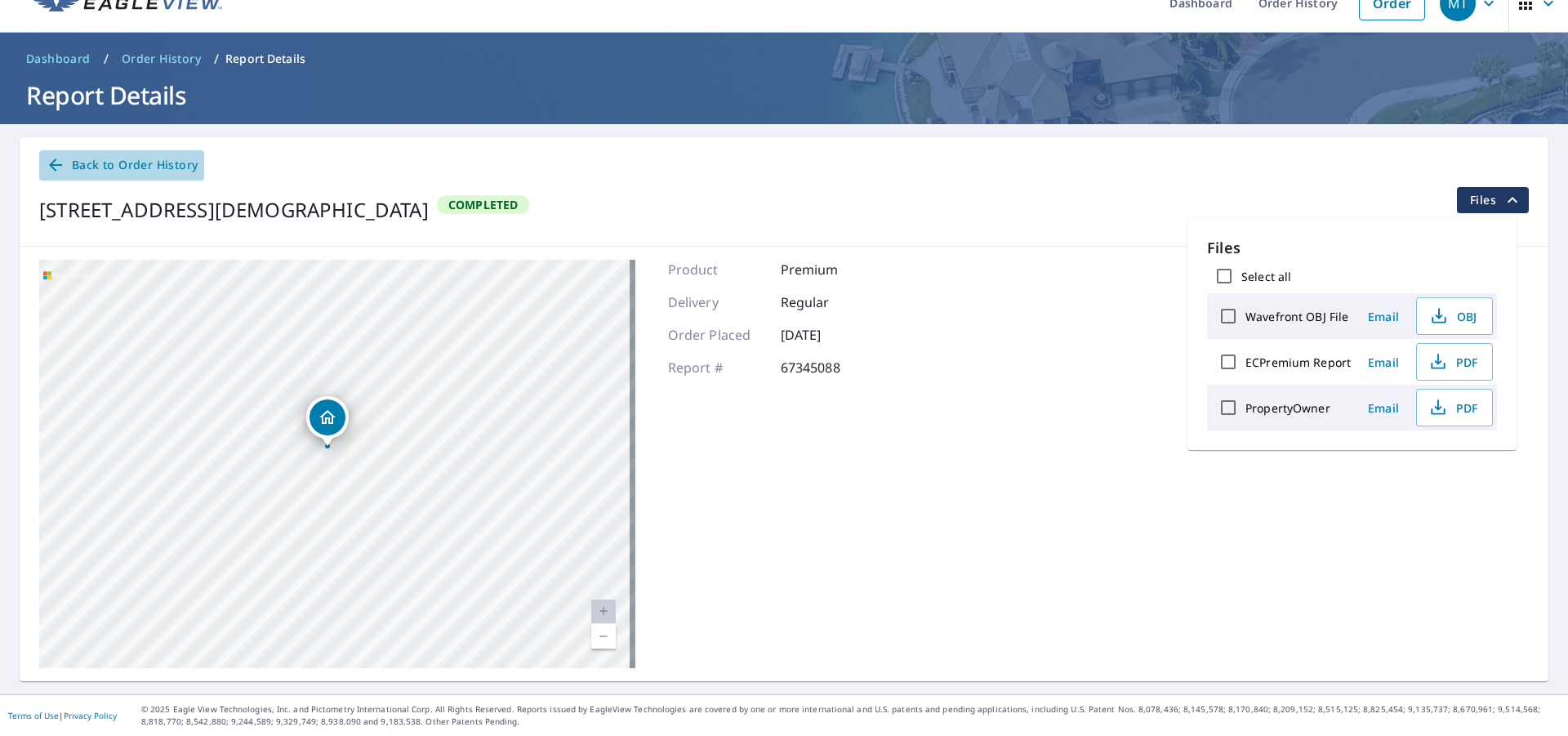
click at [184, 166] on span "Back to Order History" at bounding box center [121, 166] width 152 height 20
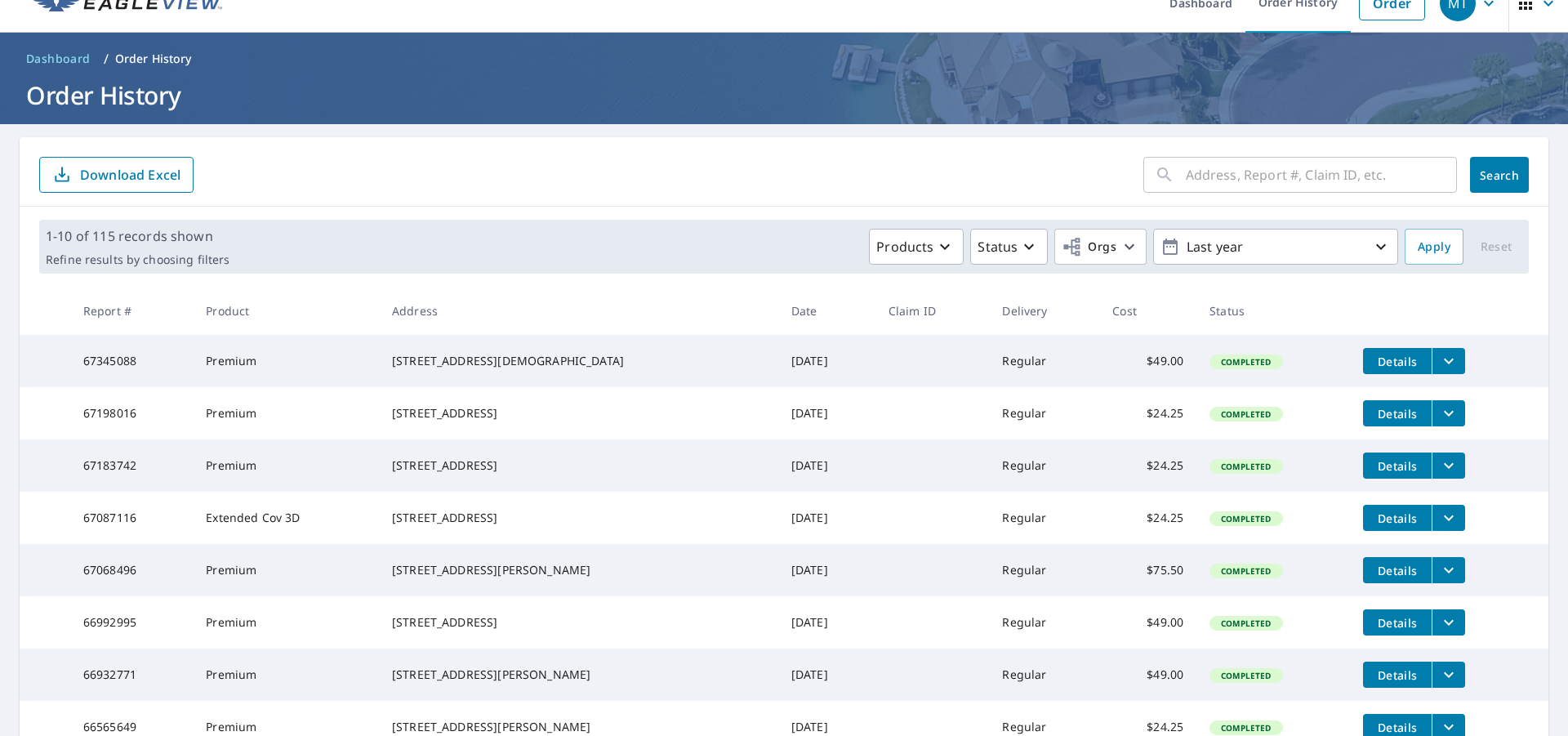
click at [1439, 368] on icon "filesDropdownBtn-67345088" at bounding box center [1448, 361] width 20 height 20
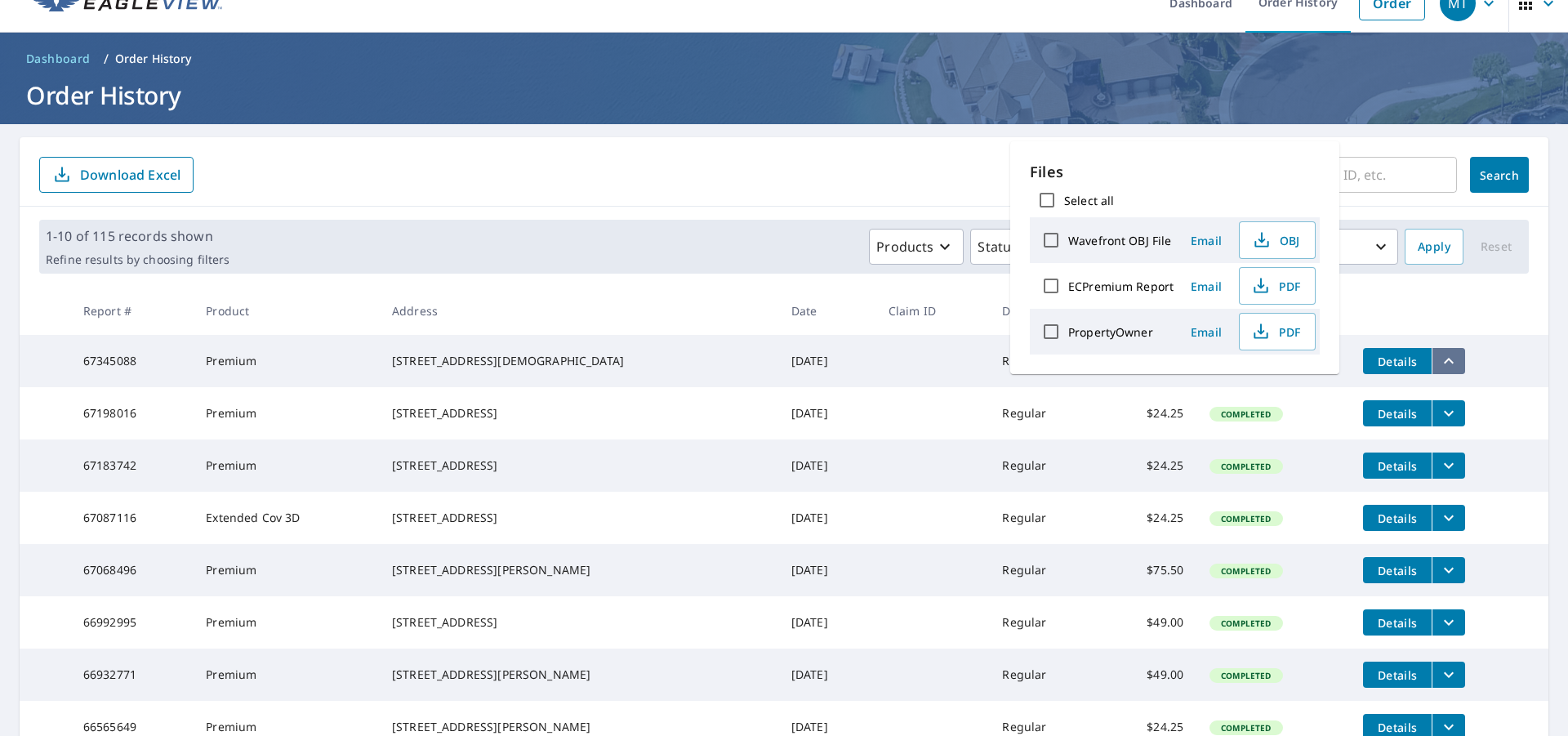
click at [1439, 368] on icon "filesDropdownBtn-67345088" at bounding box center [1448, 361] width 20 height 20
